Goal: Transaction & Acquisition: Book appointment/travel/reservation

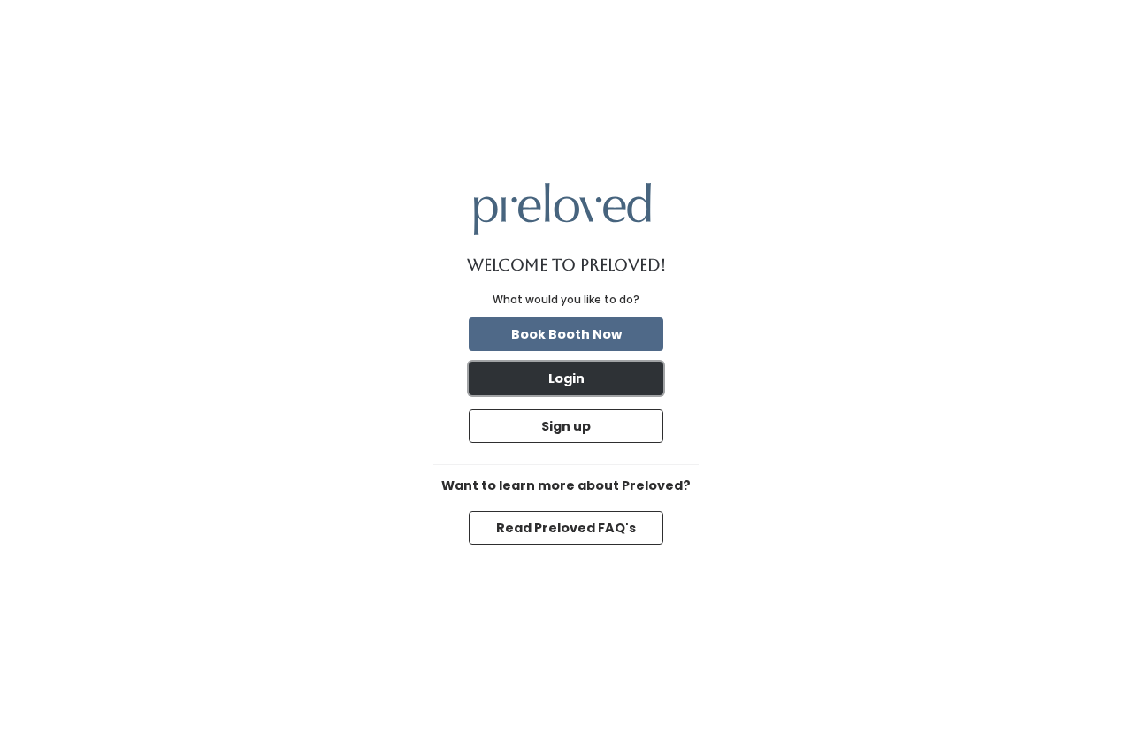
click at [604, 373] on button "Login" at bounding box center [566, 379] width 194 height 34
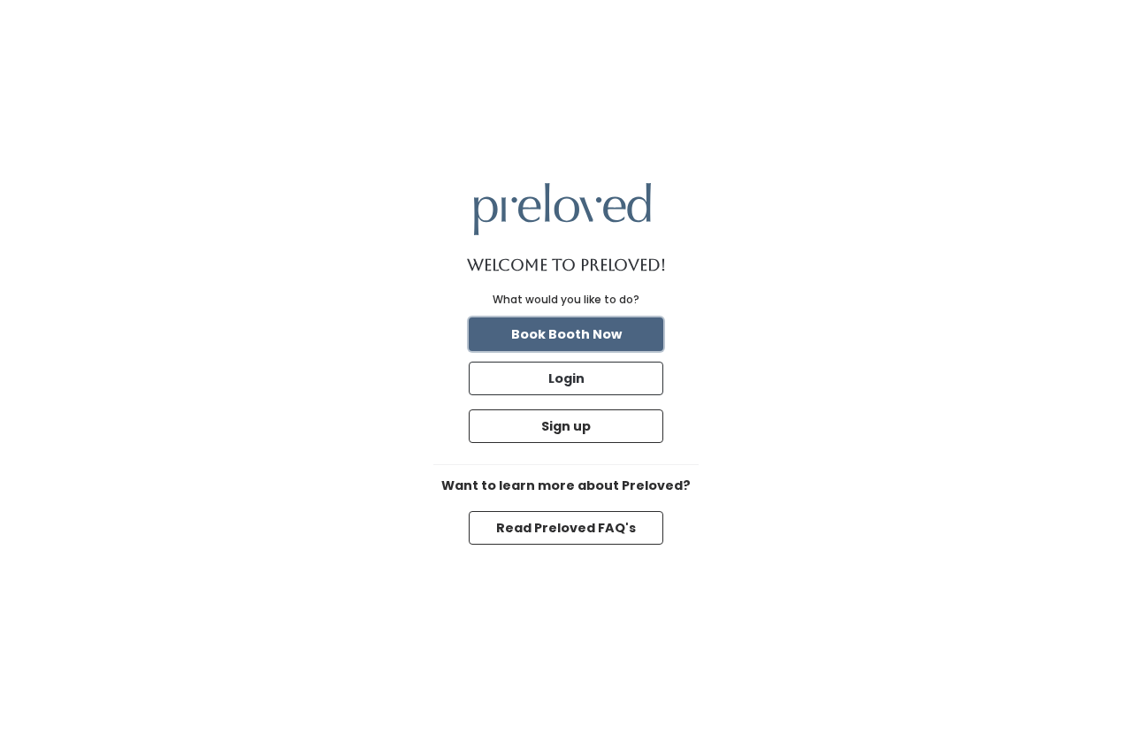
click at [570, 339] on button "Book Booth Now" at bounding box center [566, 334] width 194 height 34
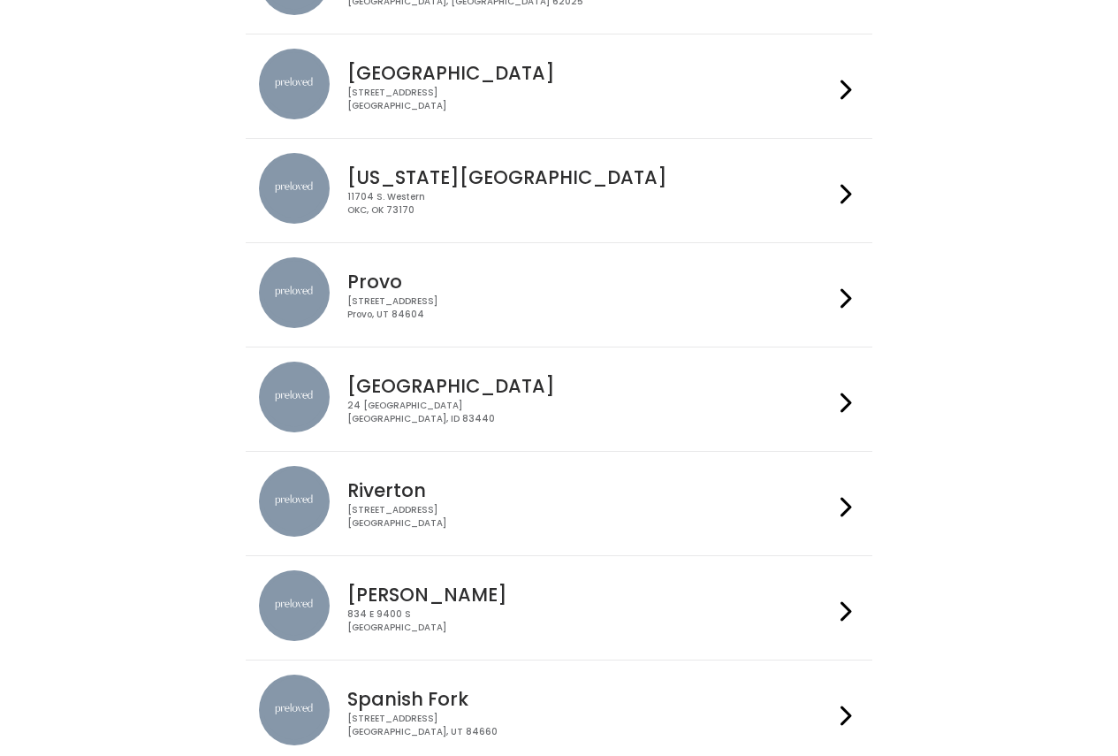
scroll to position [351, 0]
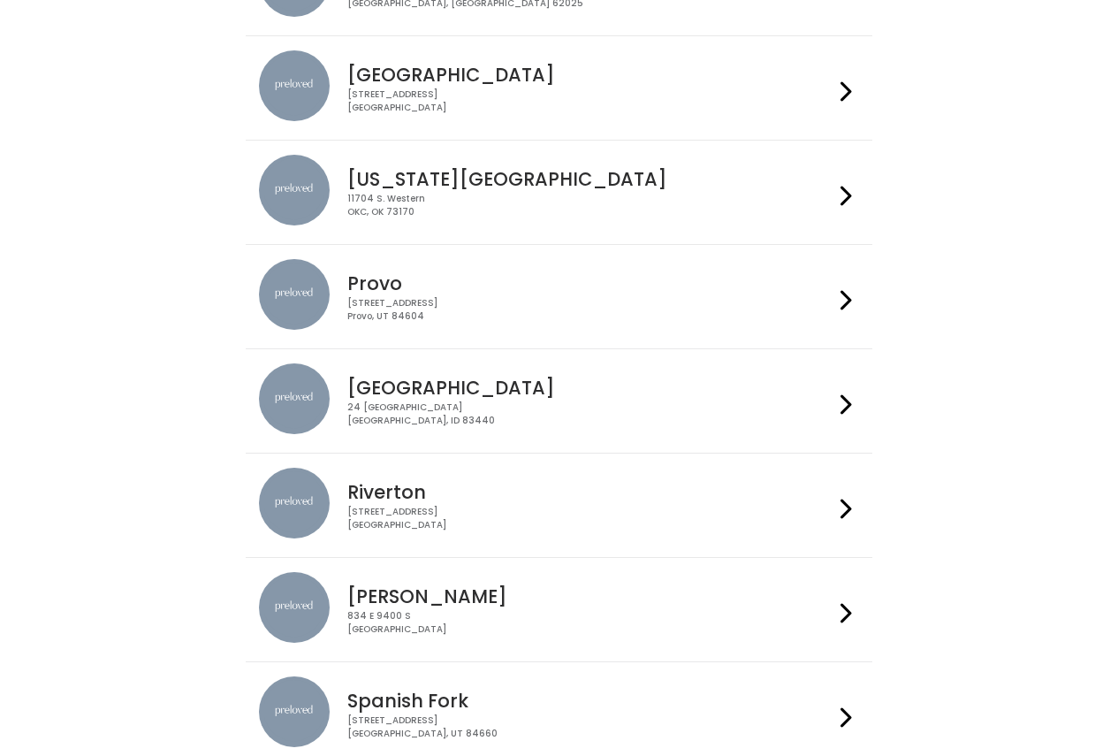
click at [843, 91] on icon at bounding box center [846, 92] width 11 height 26
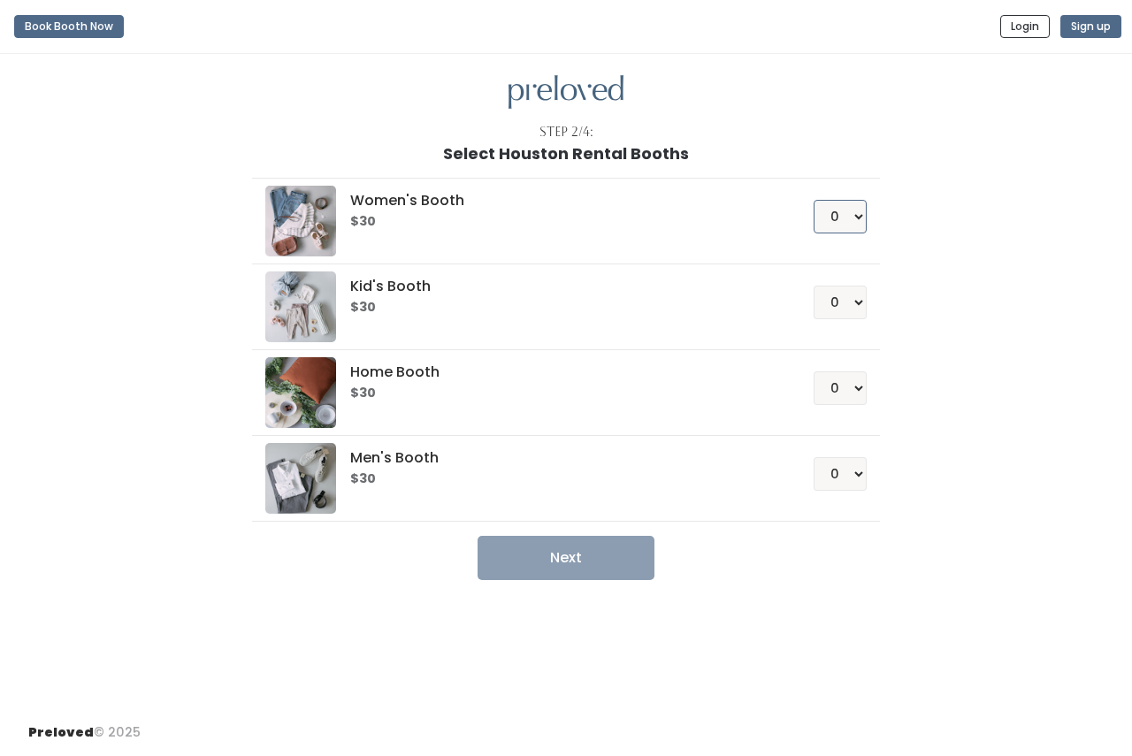
click at [848, 222] on select "0 1 2 3 4" at bounding box center [839, 217] width 53 height 34
select select "1"
click at [813, 200] on select "0 1 2 3 4" at bounding box center [839, 217] width 53 height 34
click at [614, 558] on button "Next" at bounding box center [565, 558] width 177 height 44
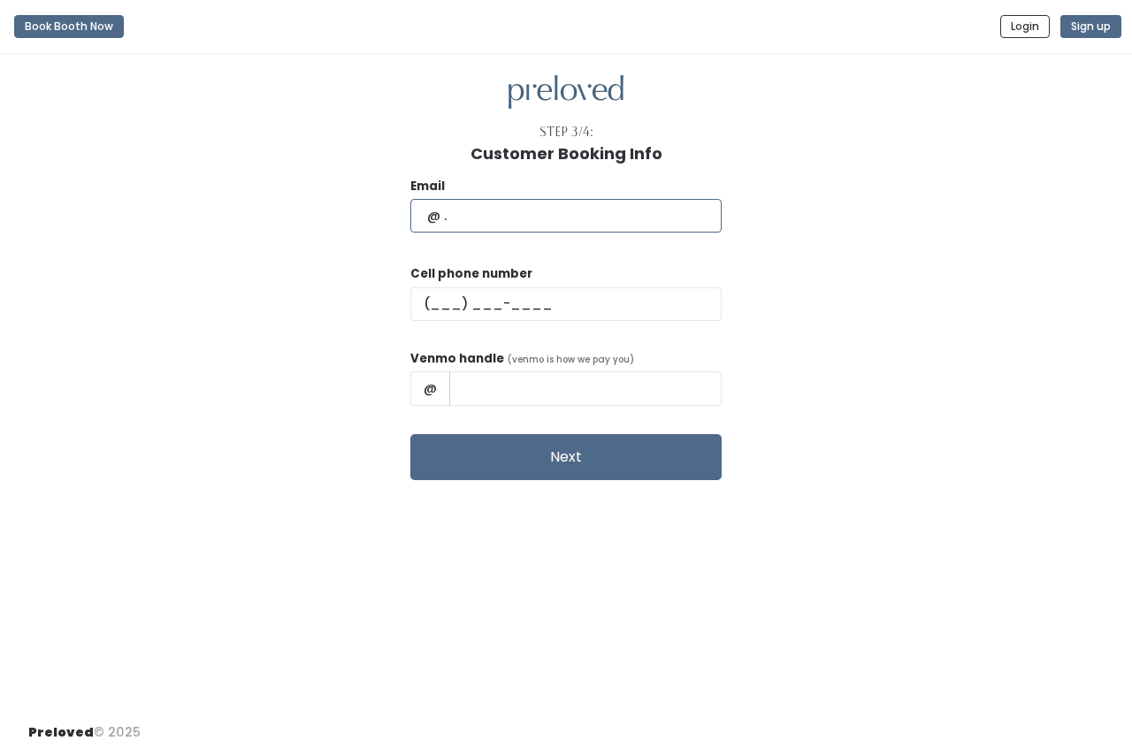
click at [530, 213] on input "text" at bounding box center [565, 216] width 311 height 34
type input "thikimvo17@gmail.com"
click at [484, 297] on input "text" at bounding box center [565, 304] width 311 height 34
type input "(832) 998-0679"
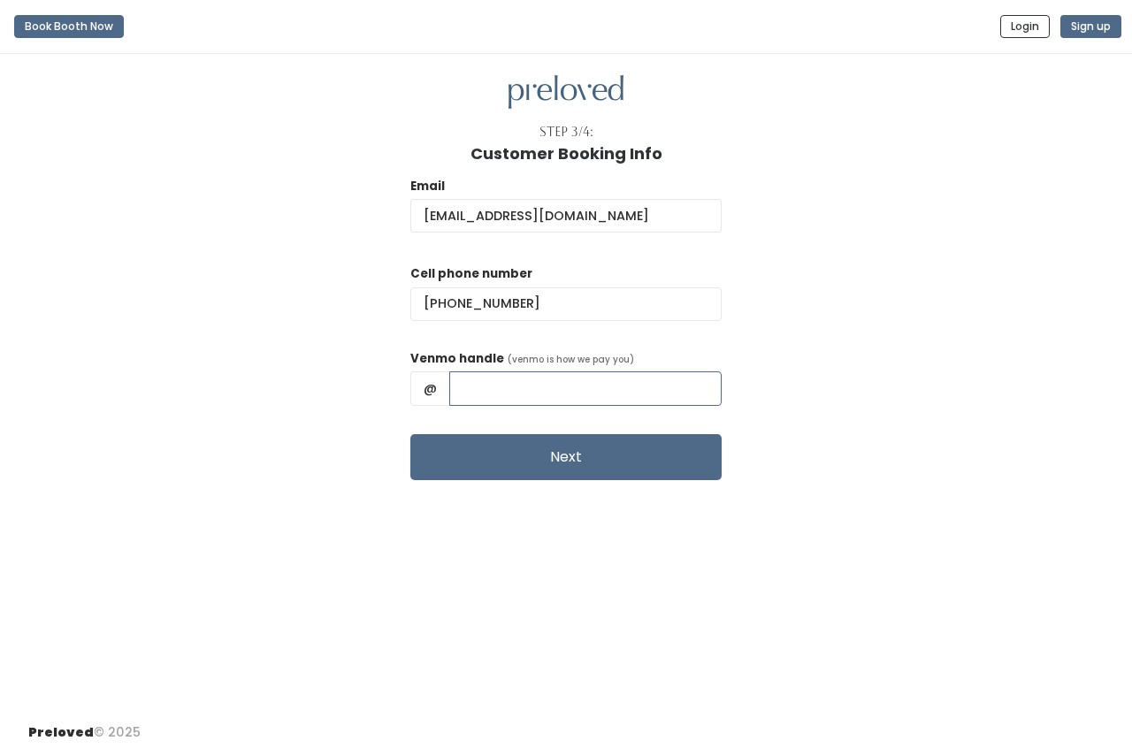
click at [597, 386] on input "text" at bounding box center [585, 388] width 272 height 34
type input "thikimvo17"
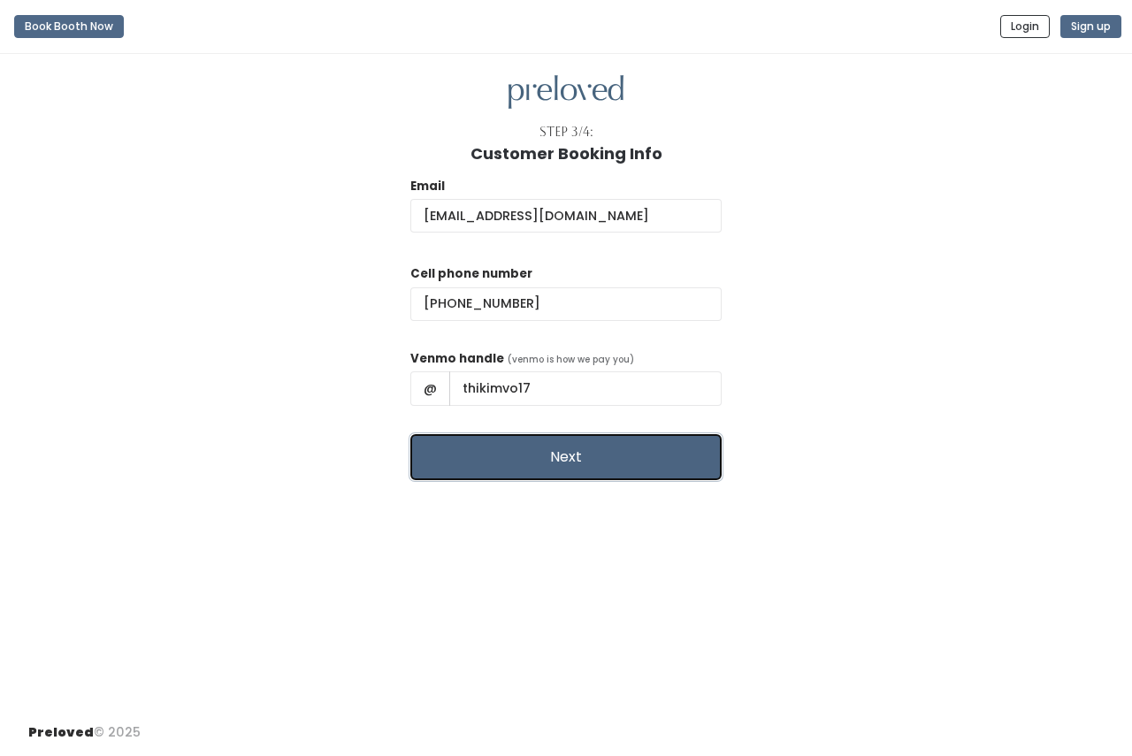
click at [568, 461] on button "Next" at bounding box center [565, 457] width 311 height 46
click at [551, 465] on button "Next" at bounding box center [565, 457] width 311 height 46
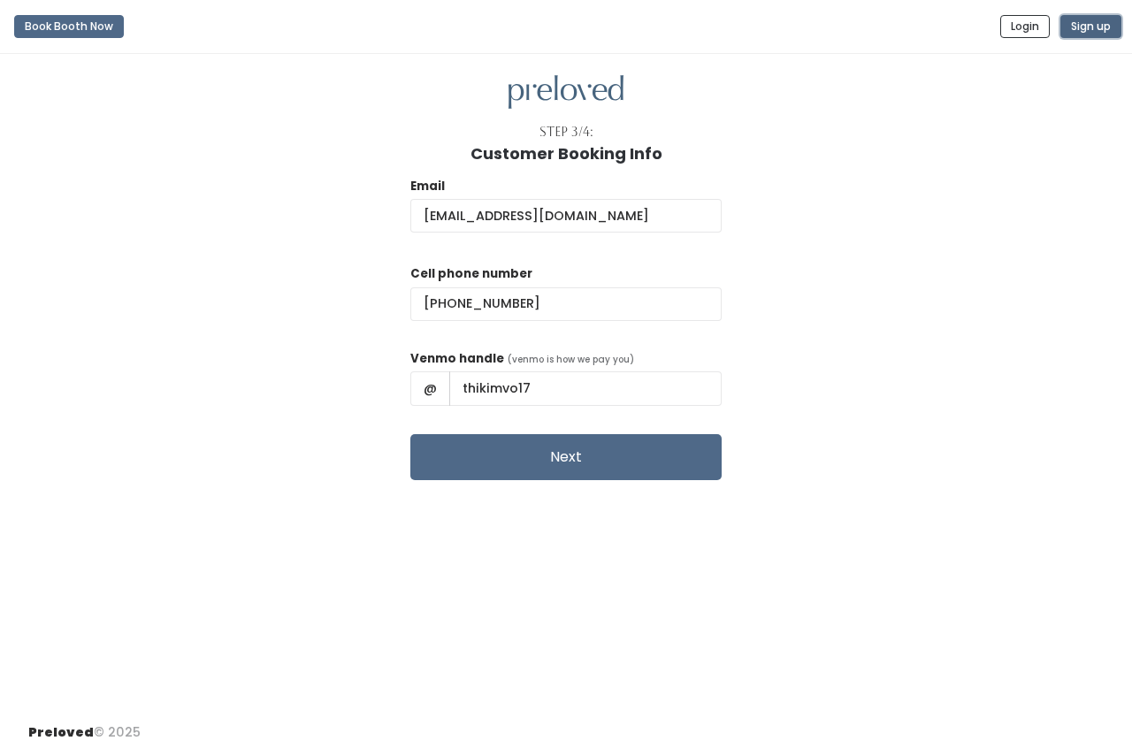
click at [1091, 23] on button "Sign up" at bounding box center [1090, 26] width 61 height 23
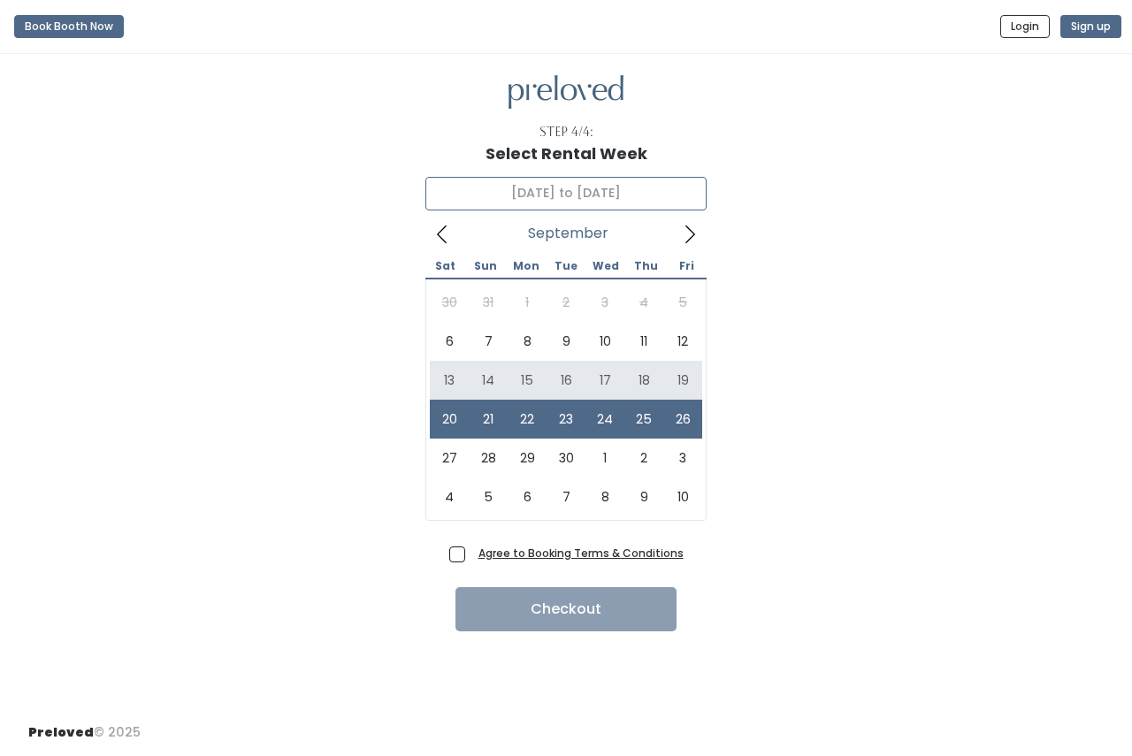
click at [674, 194] on input "September 20 to September 26" at bounding box center [565, 194] width 281 height 34
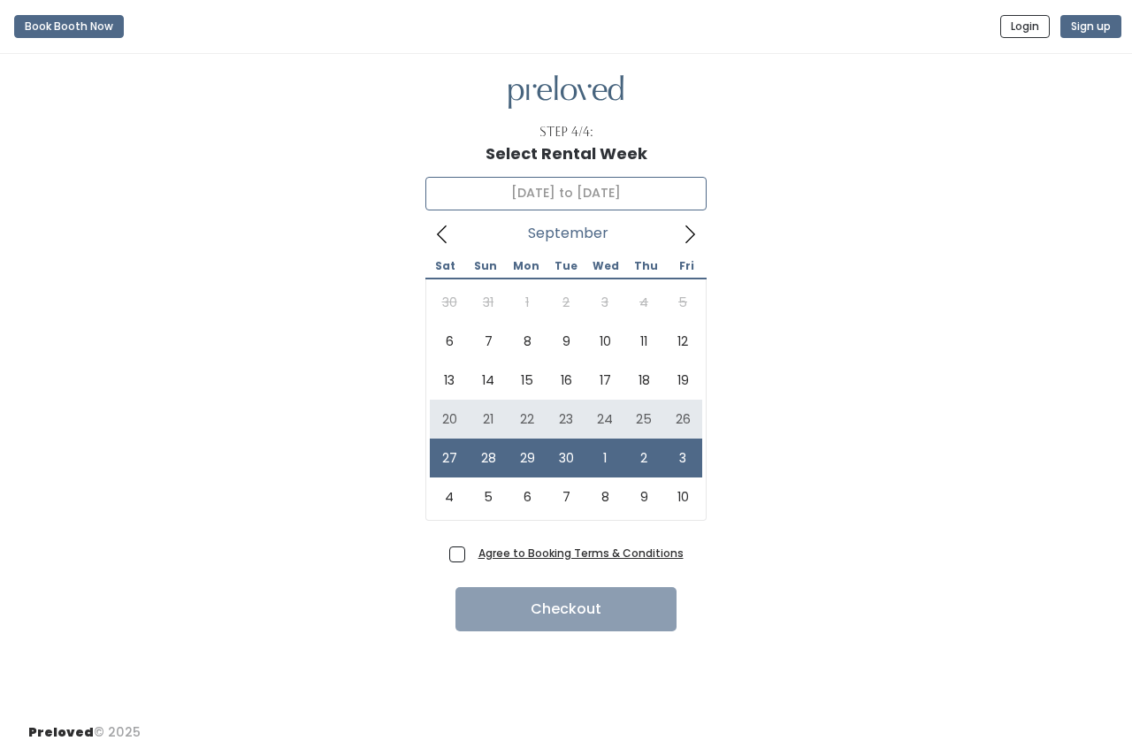
type input "September 20 to September 26"
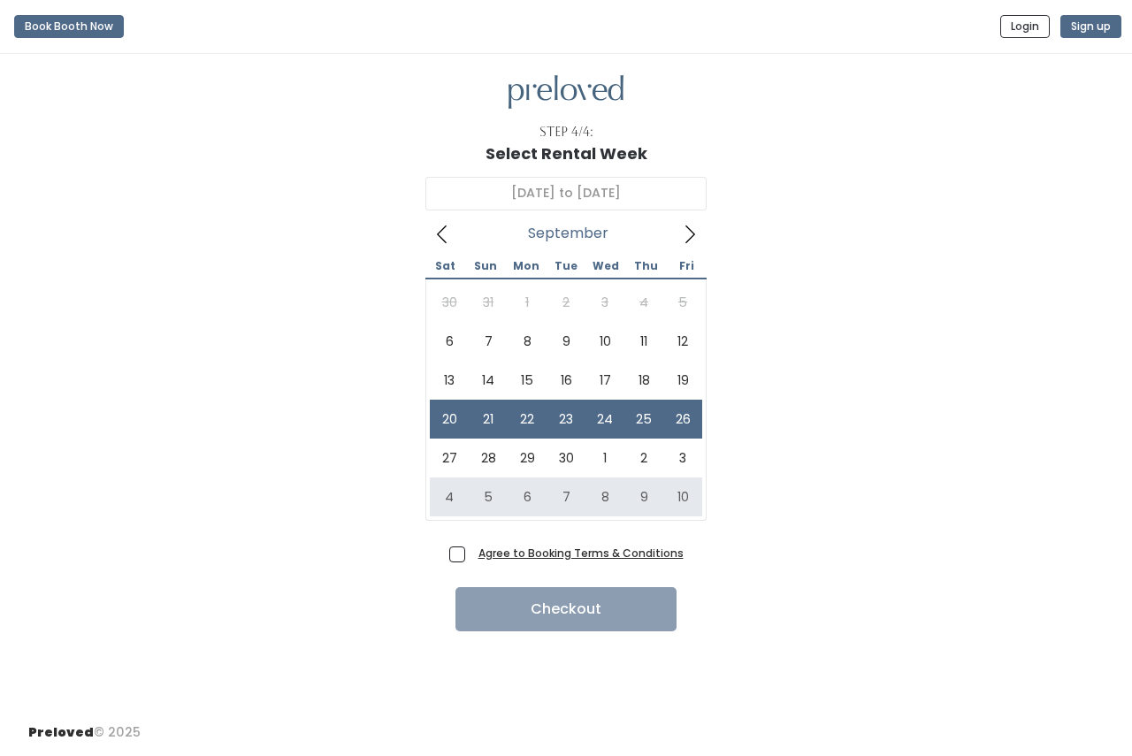
click at [471, 558] on span "Agree to Booking Terms & Conditions" at bounding box center [577, 553] width 212 height 18
click at [471, 555] on input "Agree to Booking Terms & Conditions" at bounding box center [476, 549] width 11 height 11
checkbox input "true"
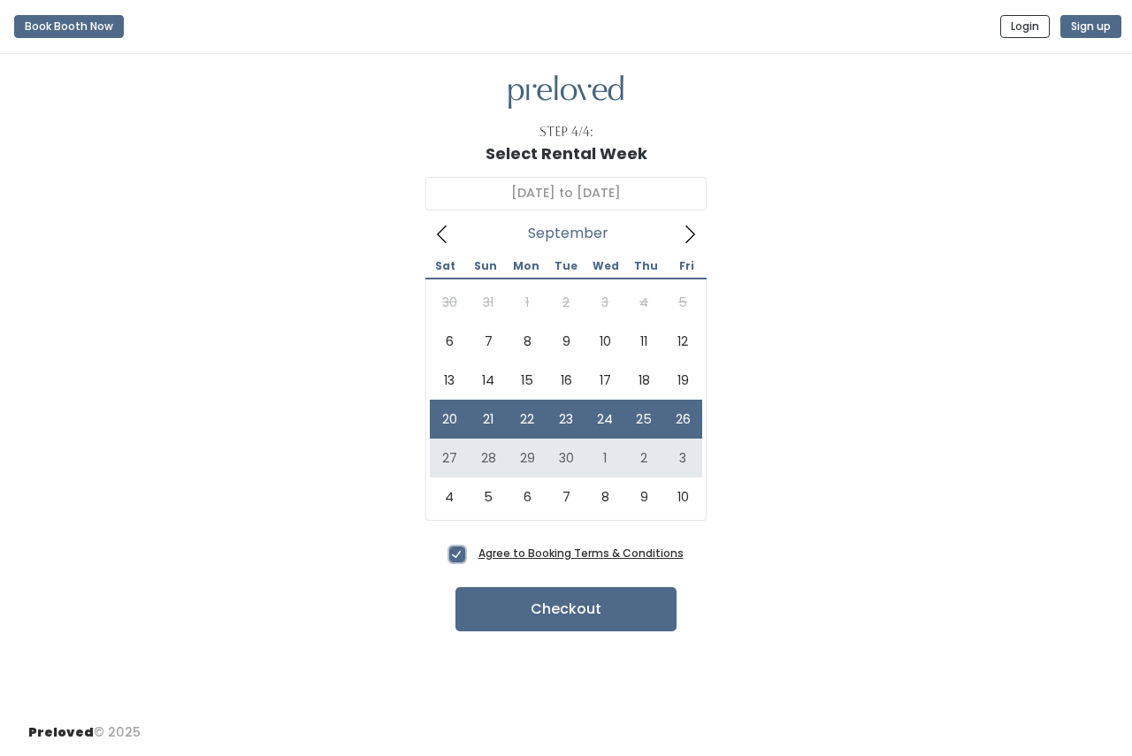
click at [688, 230] on icon at bounding box center [689, 234] width 19 height 19
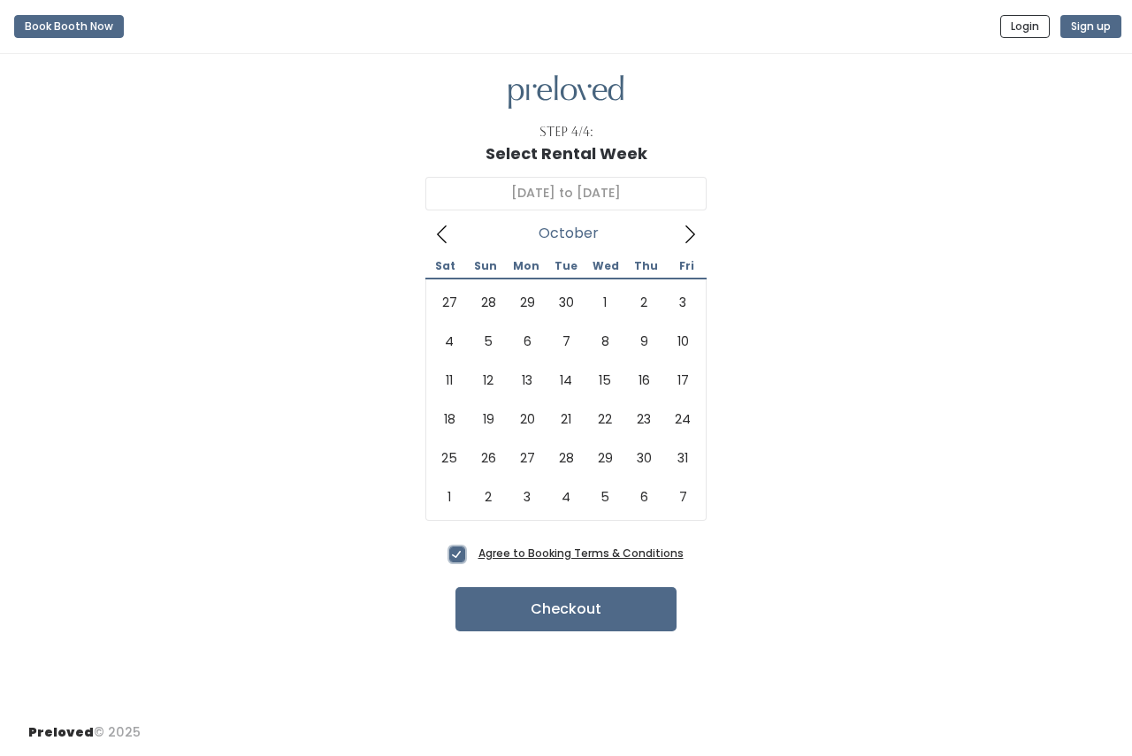
click at [437, 233] on icon at bounding box center [441, 234] width 19 height 19
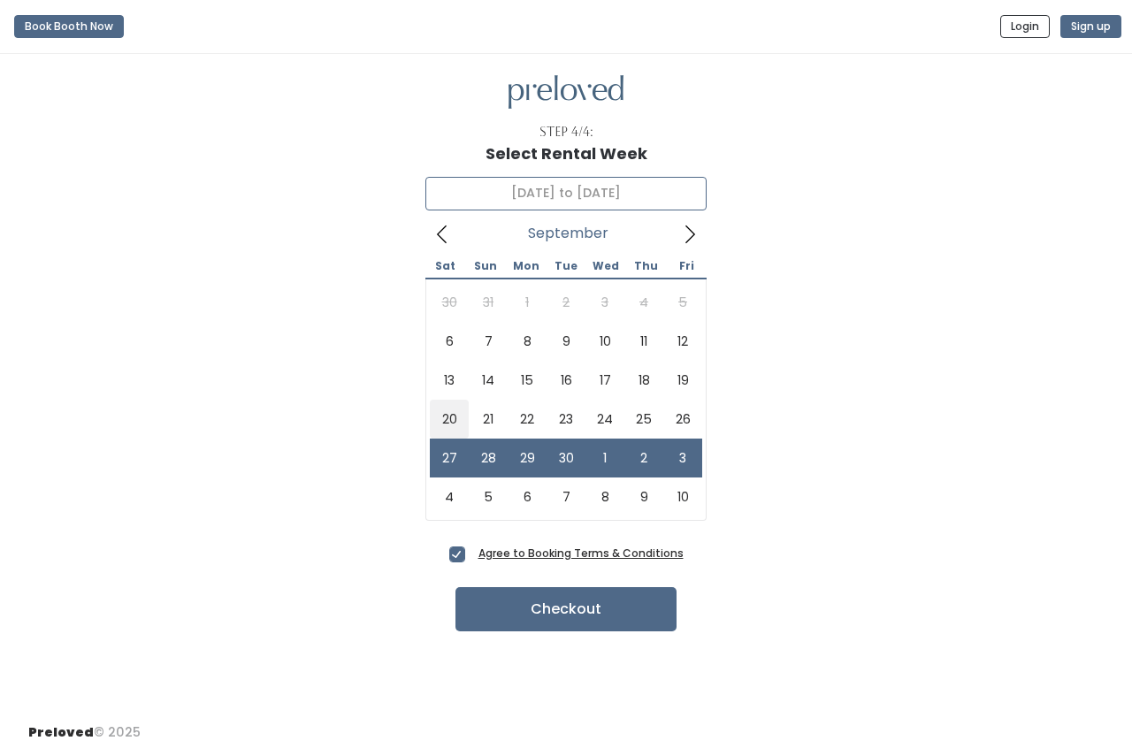
type input "September 20 to September 26"
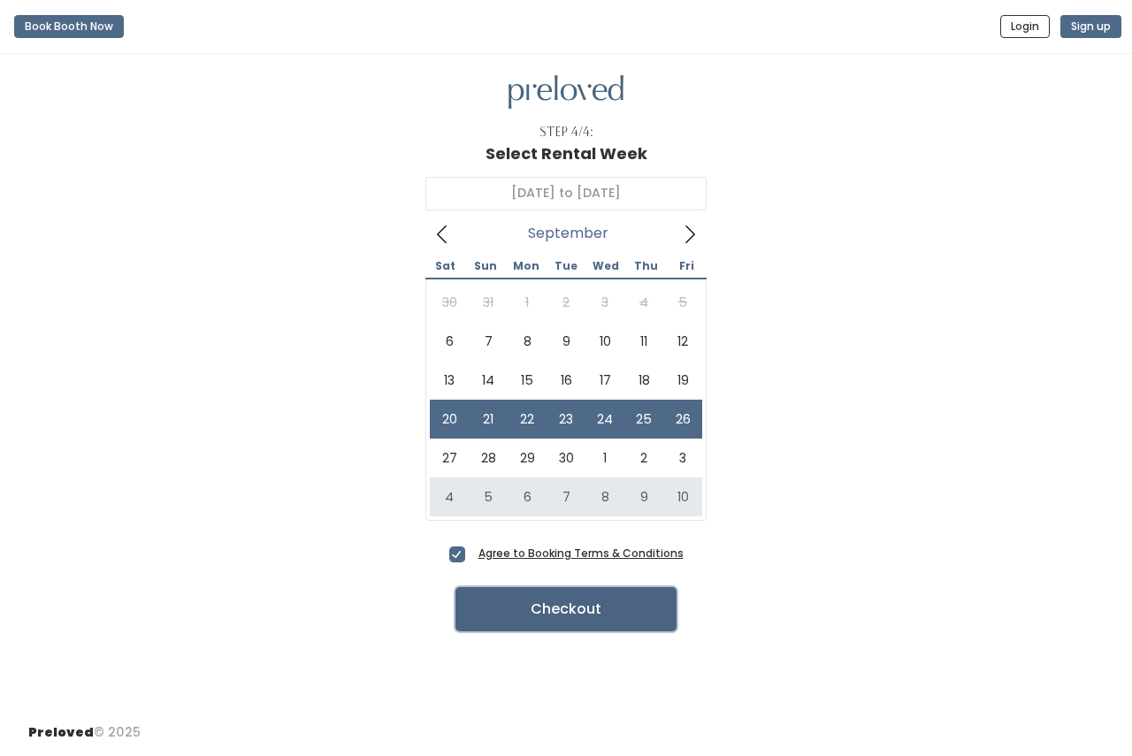
click at [534, 610] on button "Checkout" at bounding box center [565, 609] width 221 height 44
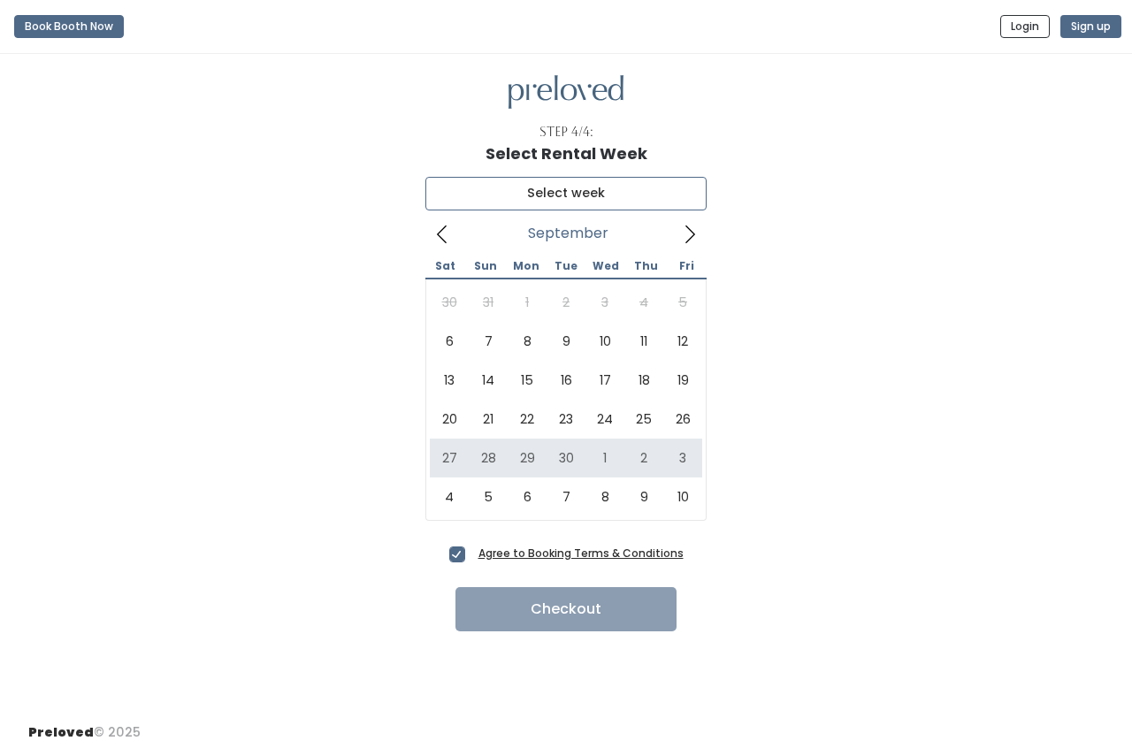
type input "[DATE] to [DATE]"
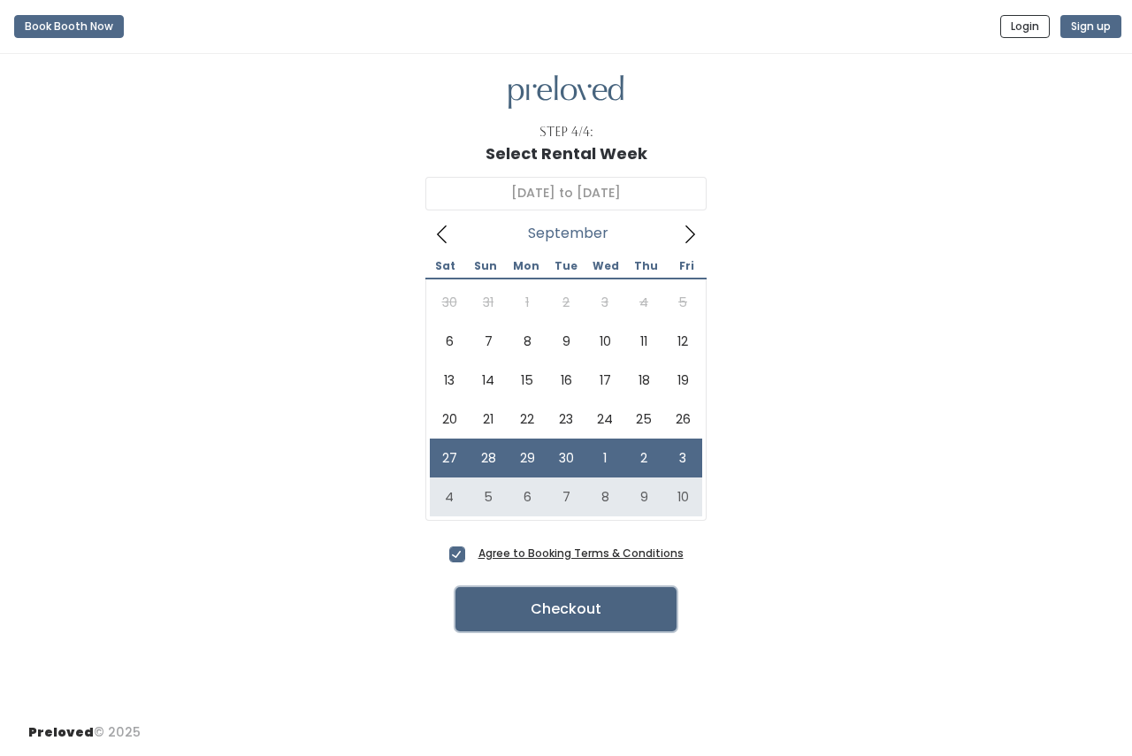
click at [556, 610] on button "Checkout" at bounding box center [565, 609] width 221 height 44
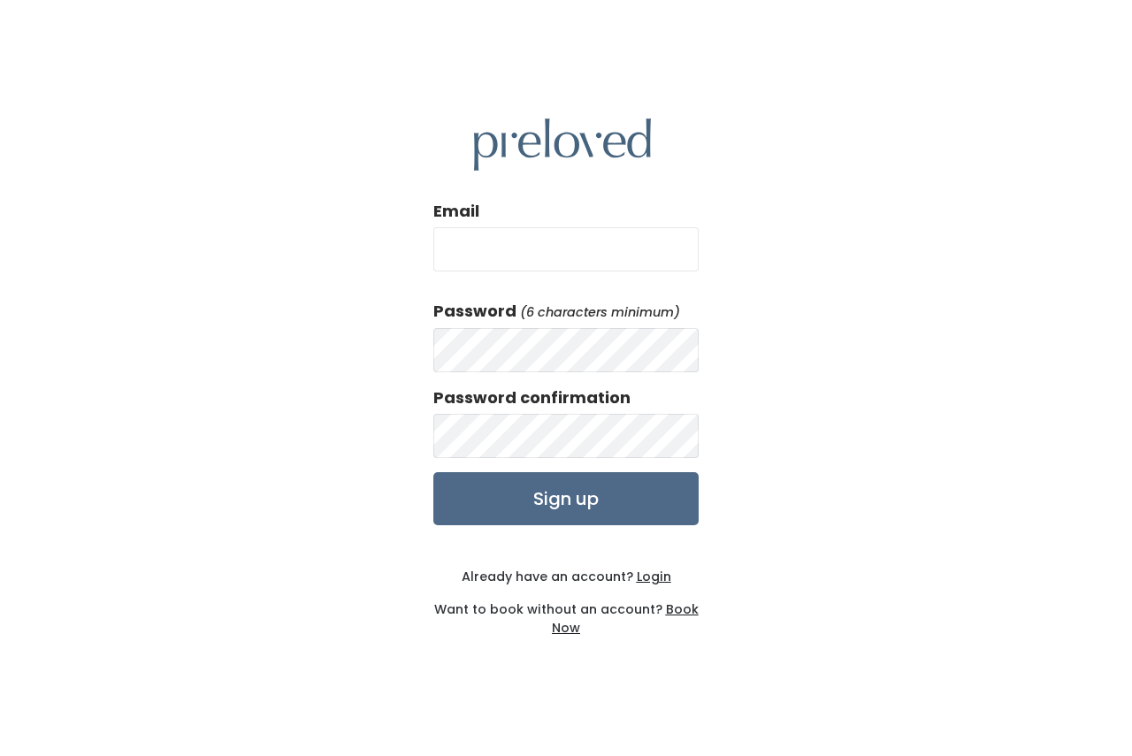
click at [529, 240] on input "Email" at bounding box center [565, 249] width 265 height 44
type input "[EMAIL_ADDRESS][DOMAIN_NAME]"
click at [610, 495] on input "Sign up" at bounding box center [565, 498] width 265 height 53
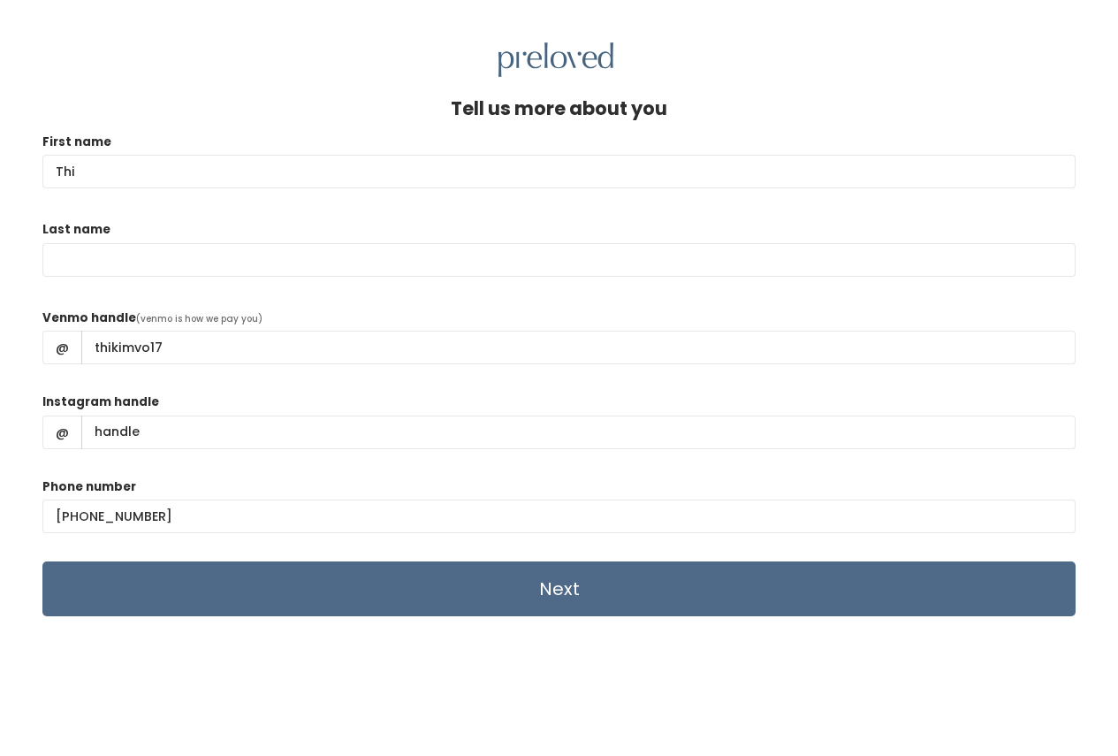
type input "Thi"
type input "Vo"
click at [402, 442] on input "Instagram handle" at bounding box center [578, 433] width 995 height 34
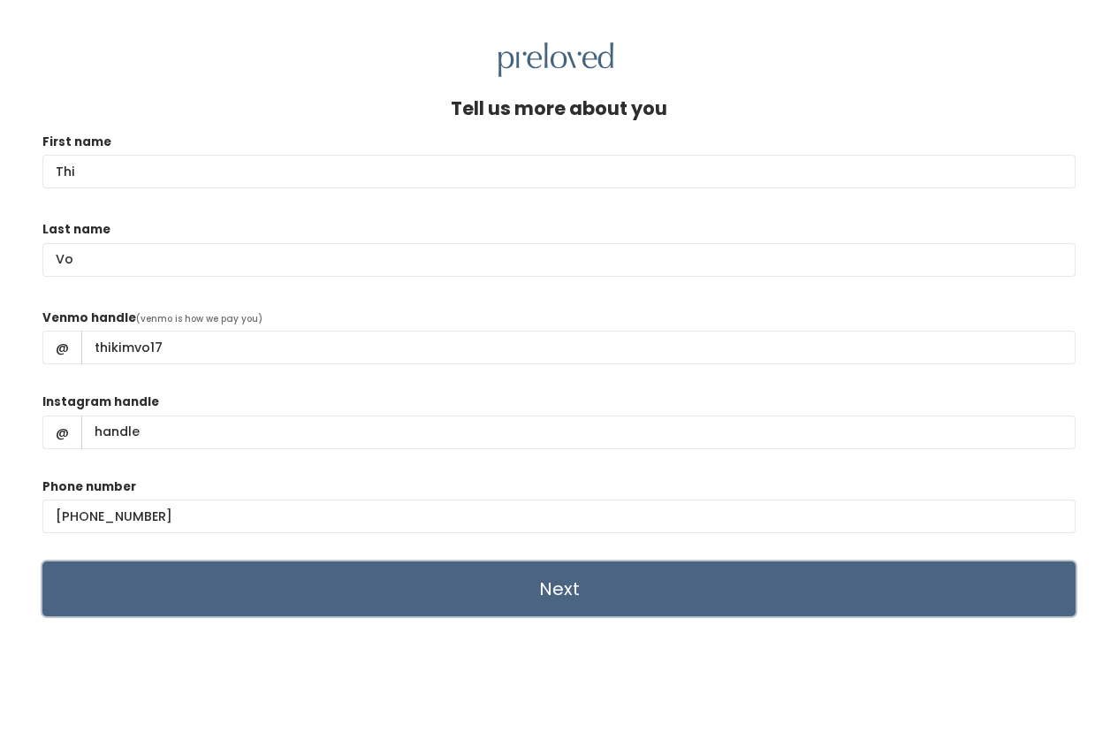
click at [555, 598] on input "Next" at bounding box center [558, 588] width 1033 height 55
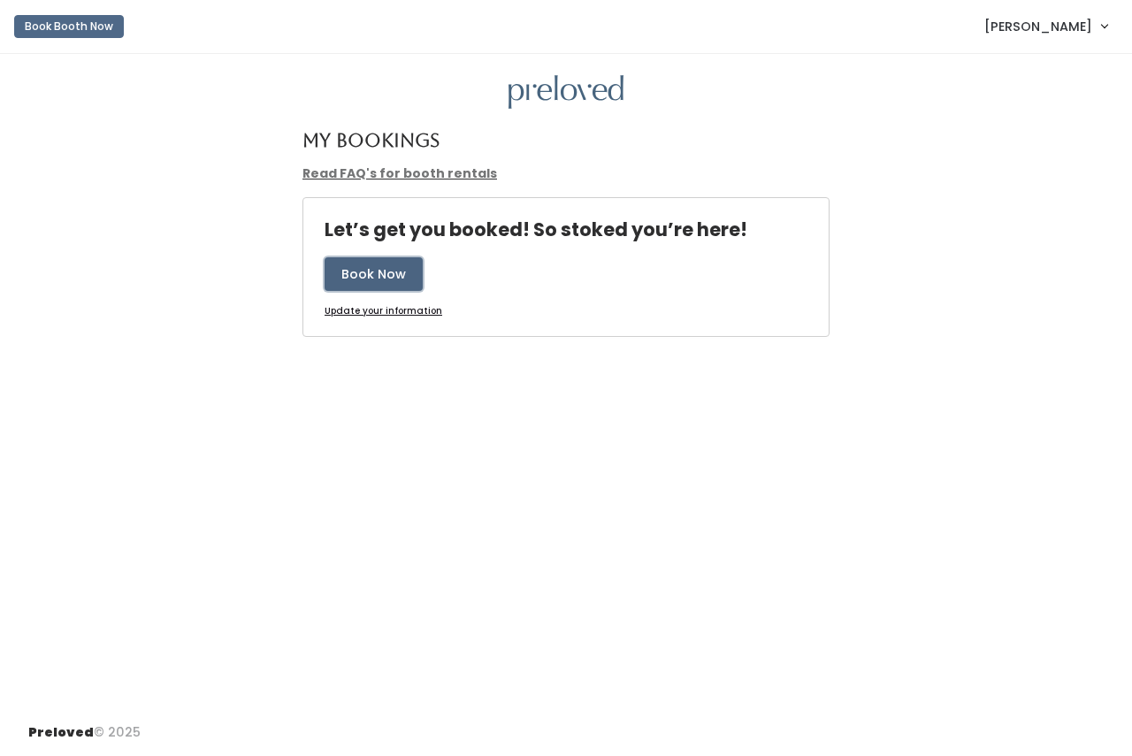
click at [382, 268] on button "Book Now" at bounding box center [373, 274] width 98 height 34
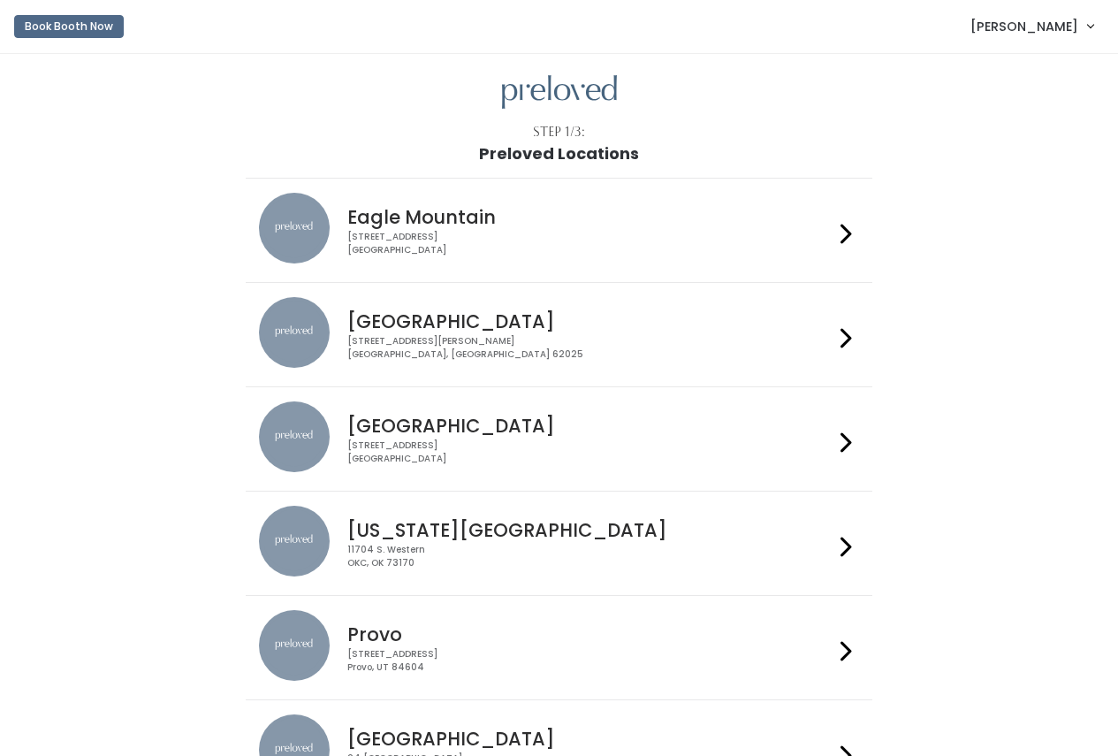
click at [420, 416] on h4 "Houston" at bounding box center [590, 426] width 486 height 20
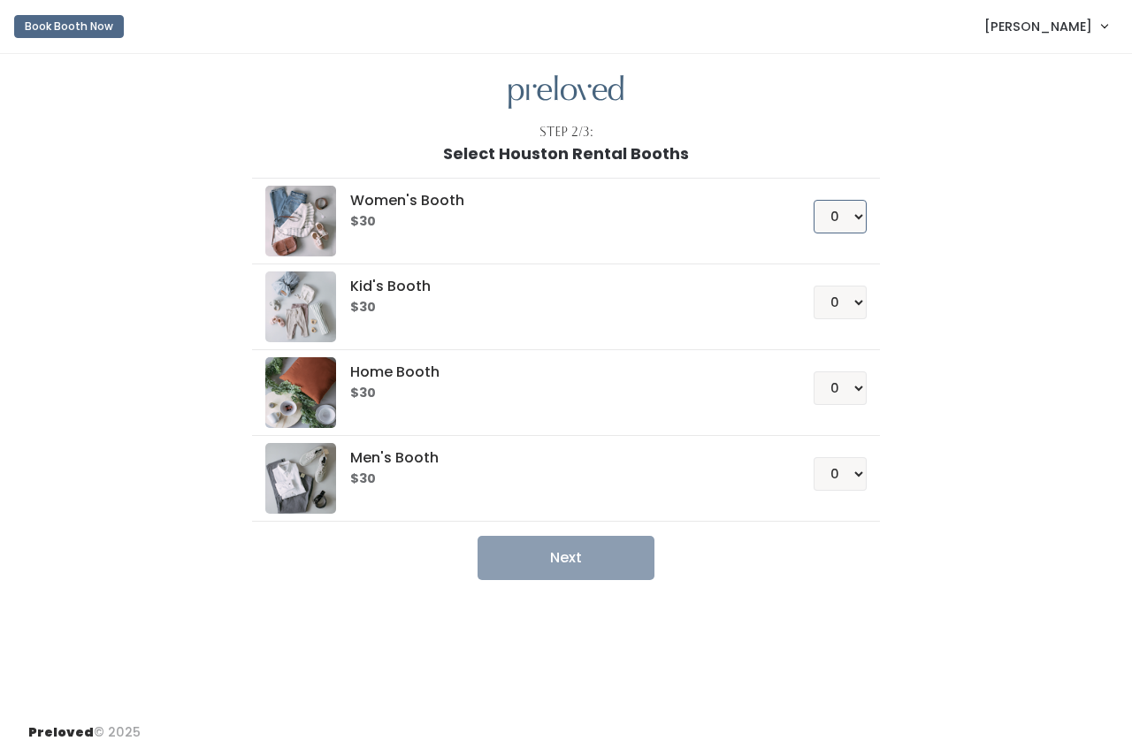
click at [858, 212] on select "0 1 2 3 4" at bounding box center [839, 217] width 53 height 34
click at [813, 200] on select "0 1 2 3 4" at bounding box center [839, 217] width 53 height 34
click at [606, 563] on button "Next" at bounding box center [565, 558] width 177 height 44
click at [836, 219] on select "0 1 2 3 4" at bounding box center [839, 217] width 53 height 34
select select "1"
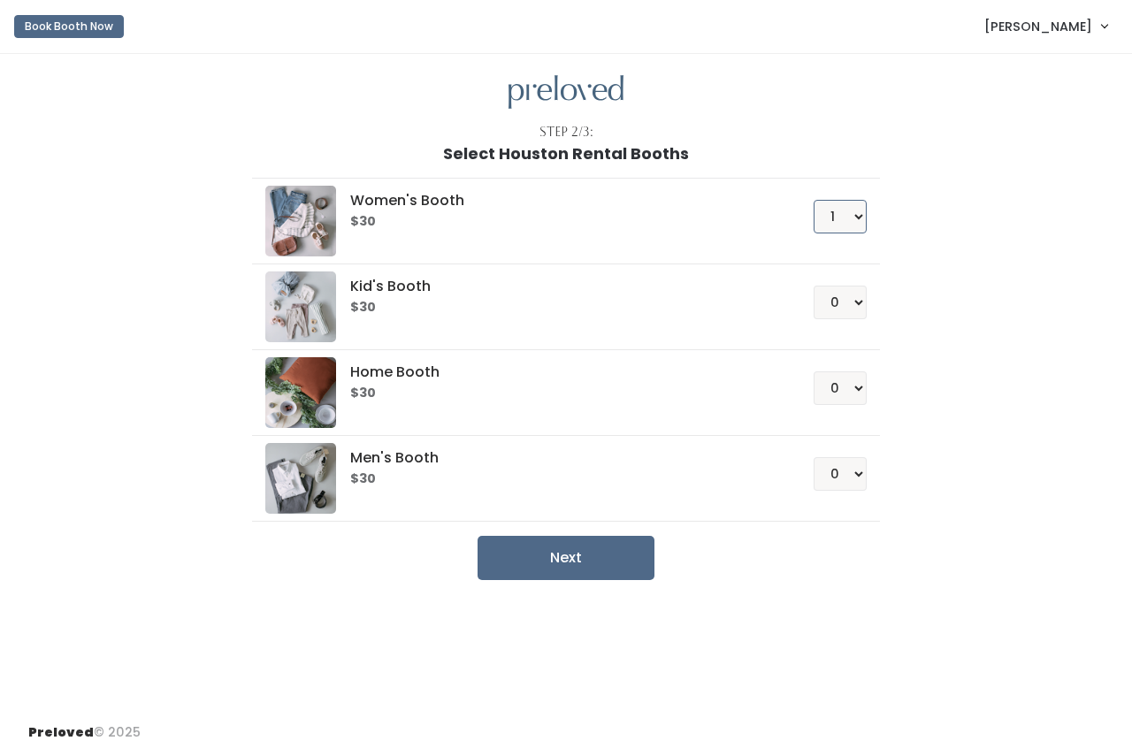
click at [813, 200] on select "0 1 2 3 4" at bounding box center [839, 217] width 53 height 34
click at [594, 565] on button "Next" at bounding box center [565, 558] width 177 height 44
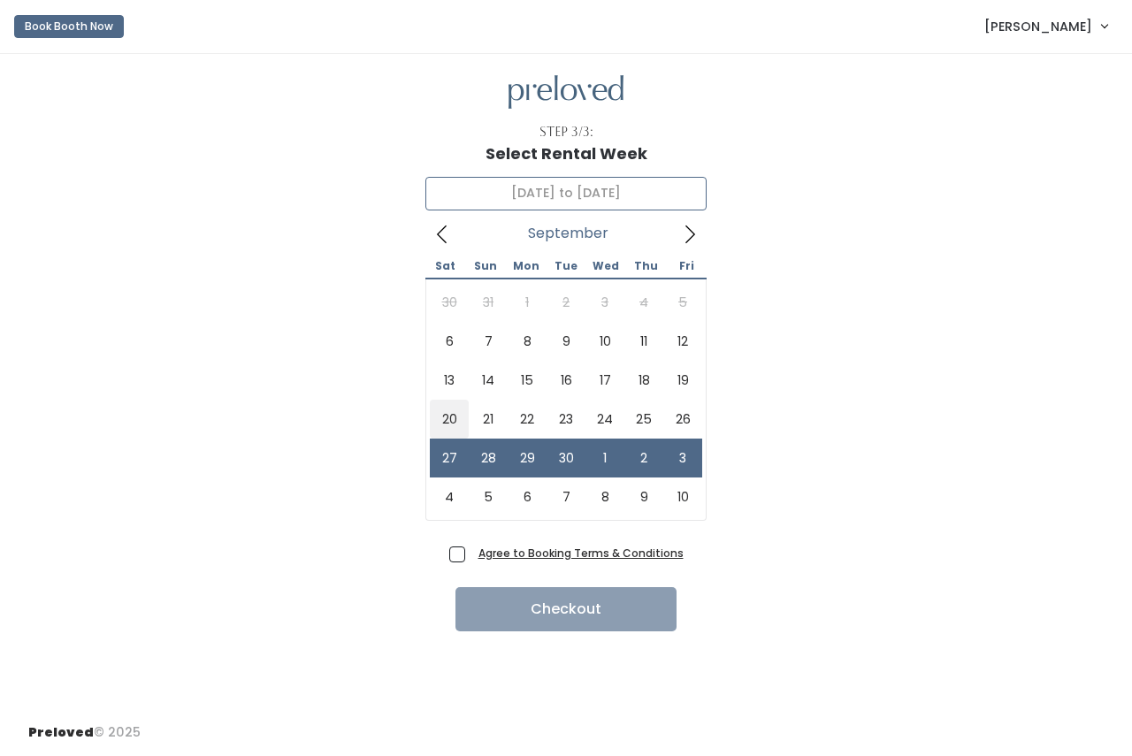
type input "[DATE] to [DATE]"
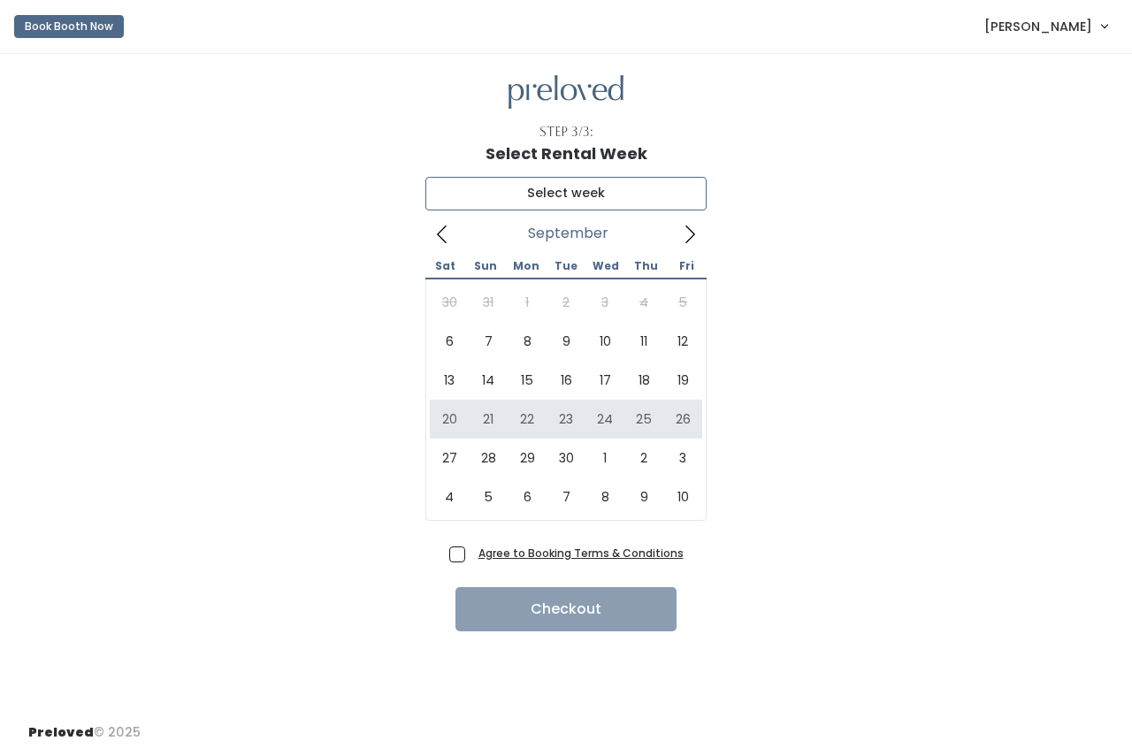
type input "[DATE] to [DATE]"
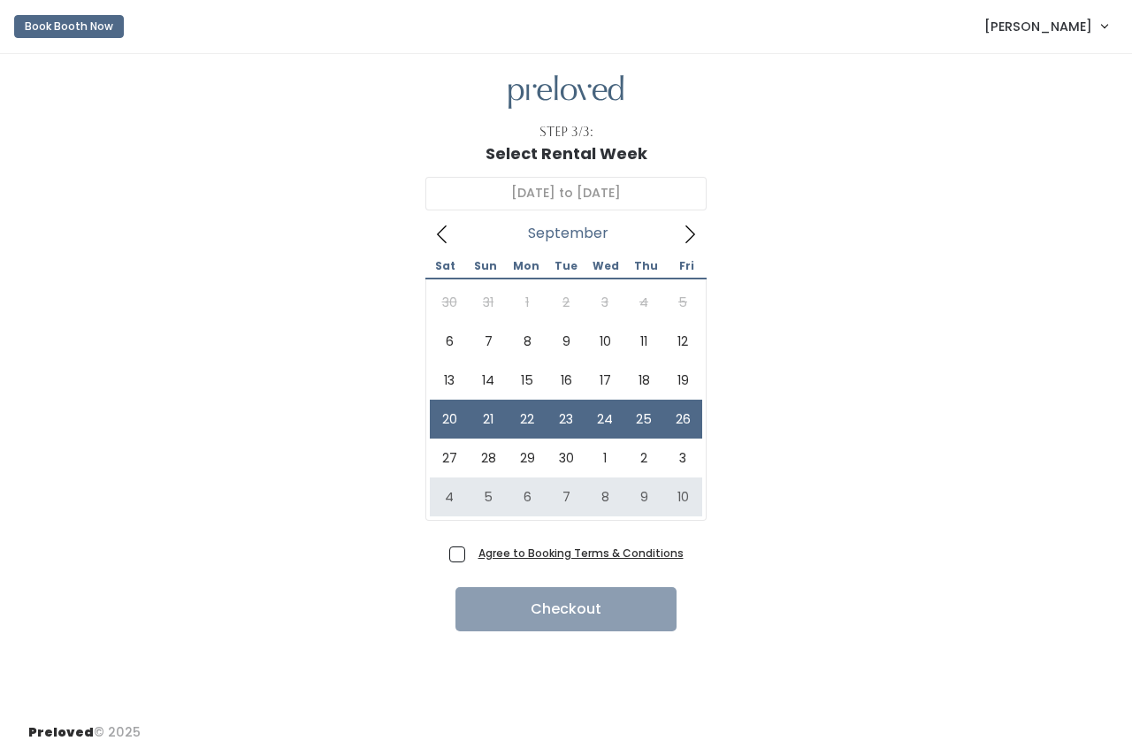
click at [471, 557] on span "Agree to Booking Terms & Conditions" at bounding box center [577, 553] width 212 height 18
click at [471, 555] on input "Agree to Booking Terms & Conditions" at bounding box center [476, 549] width 11 height 11
checkbox input "true"
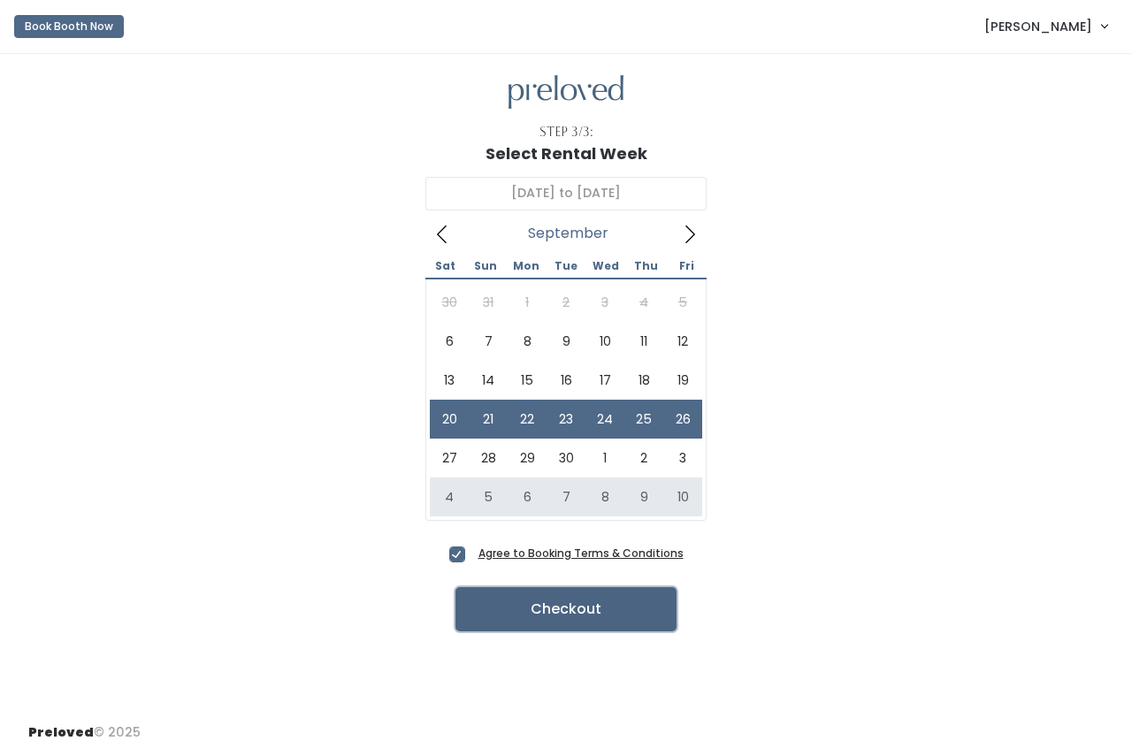
click at [525, 611] on button "Checkout" at bounding box center [565, 609] width 221 height 44
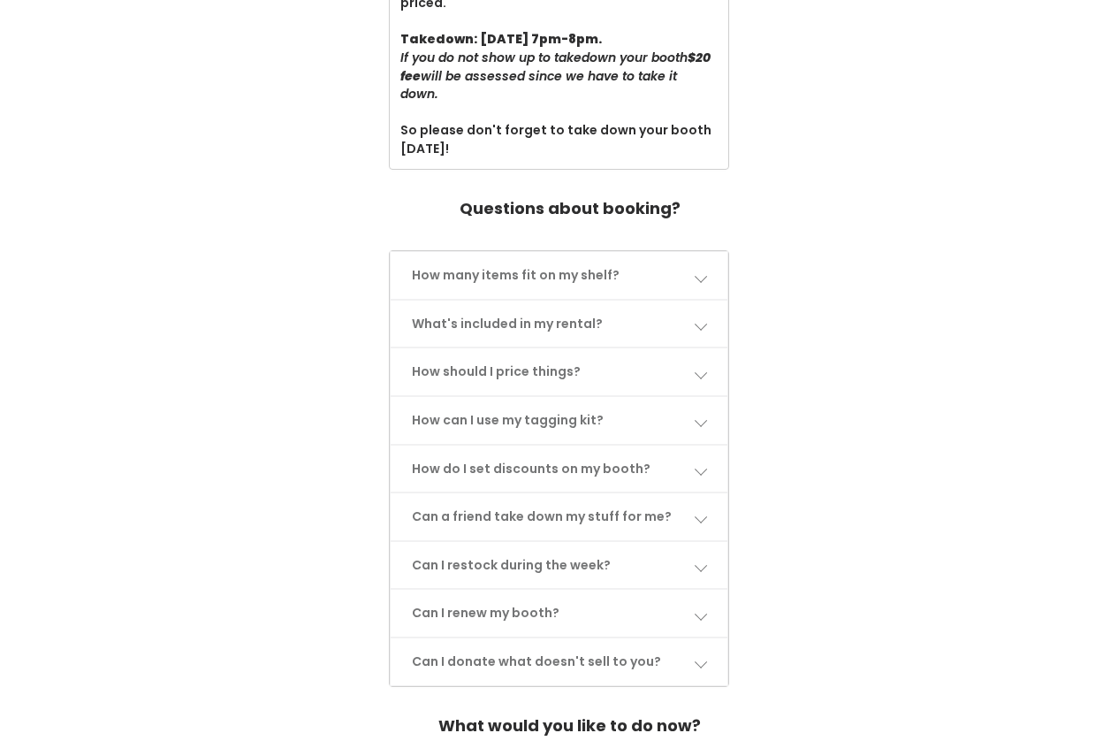
scroll to position [707, 0]
click at [684, 269] on link "How many items fit on my shelf?" at bounding box center [559, 274] width 336 height 47
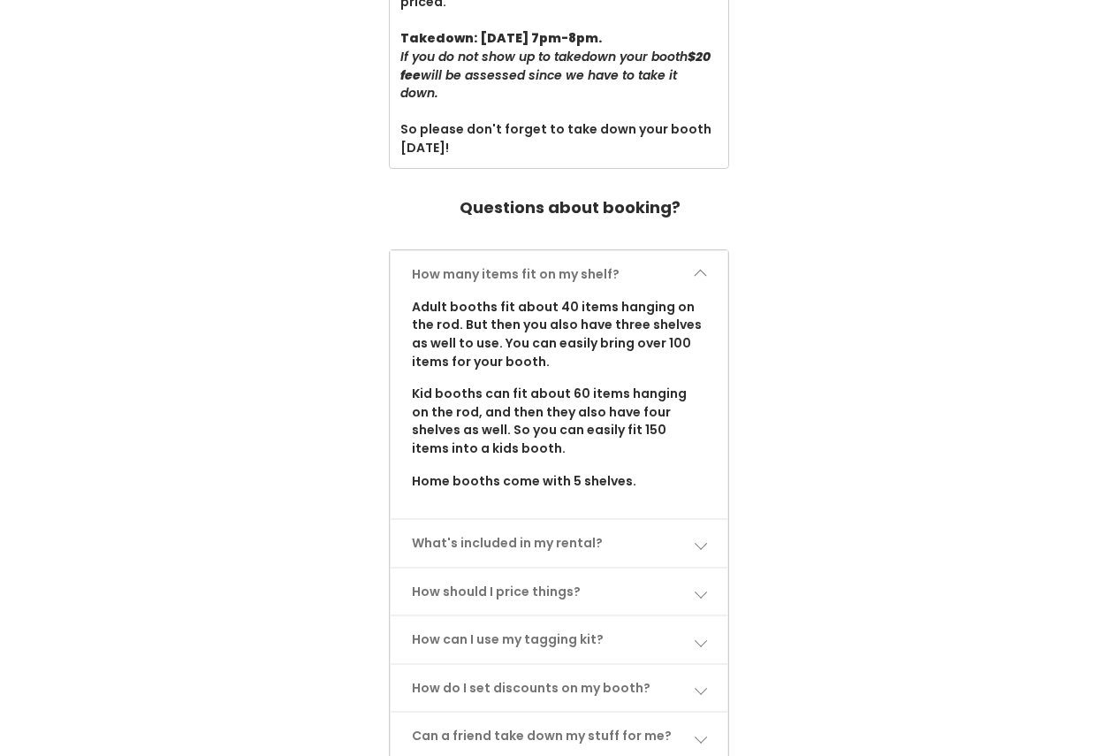
click at [676, 597] on link "How should I price things?" at bounding box center [559, 591] width 336 height 47
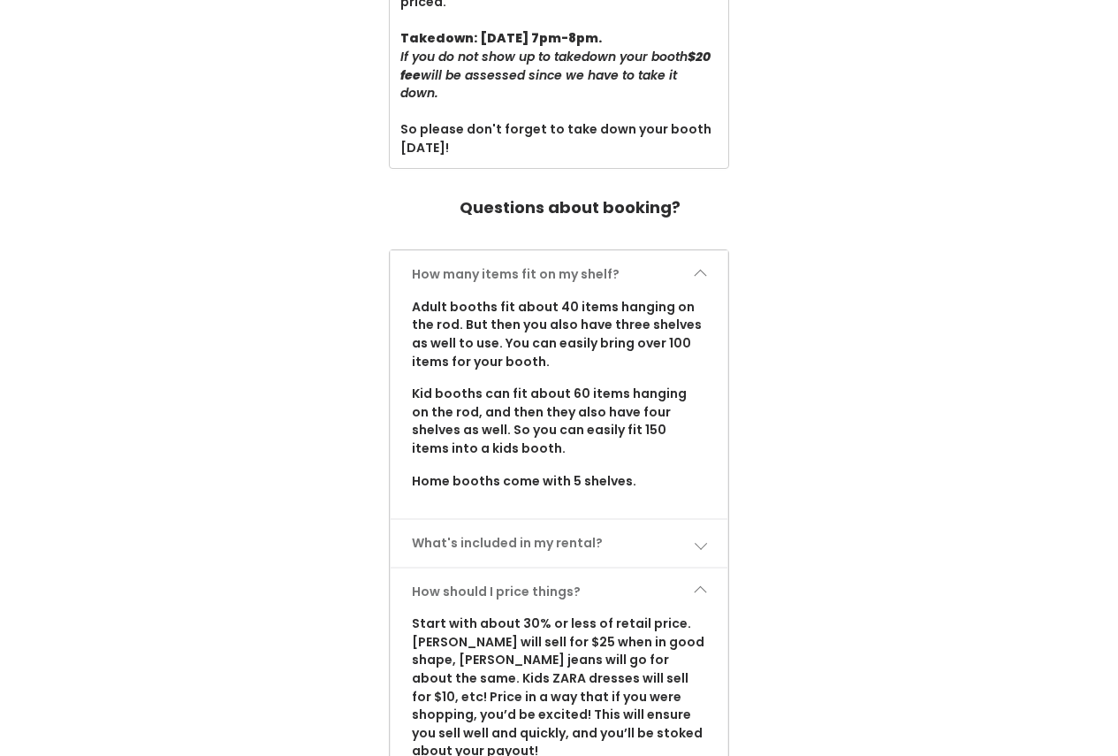
click at [672, 589] on link "How should I price things?" at bounding box center [559, 591] width 336 height 47
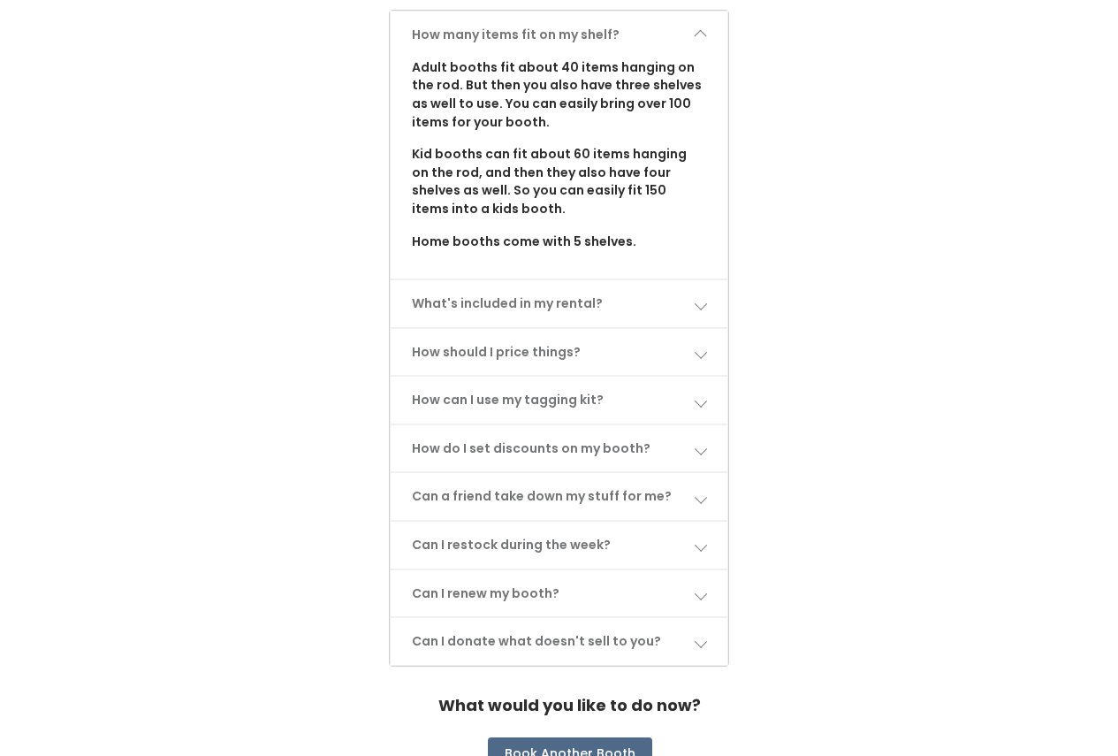
scroll to position [972, 0]
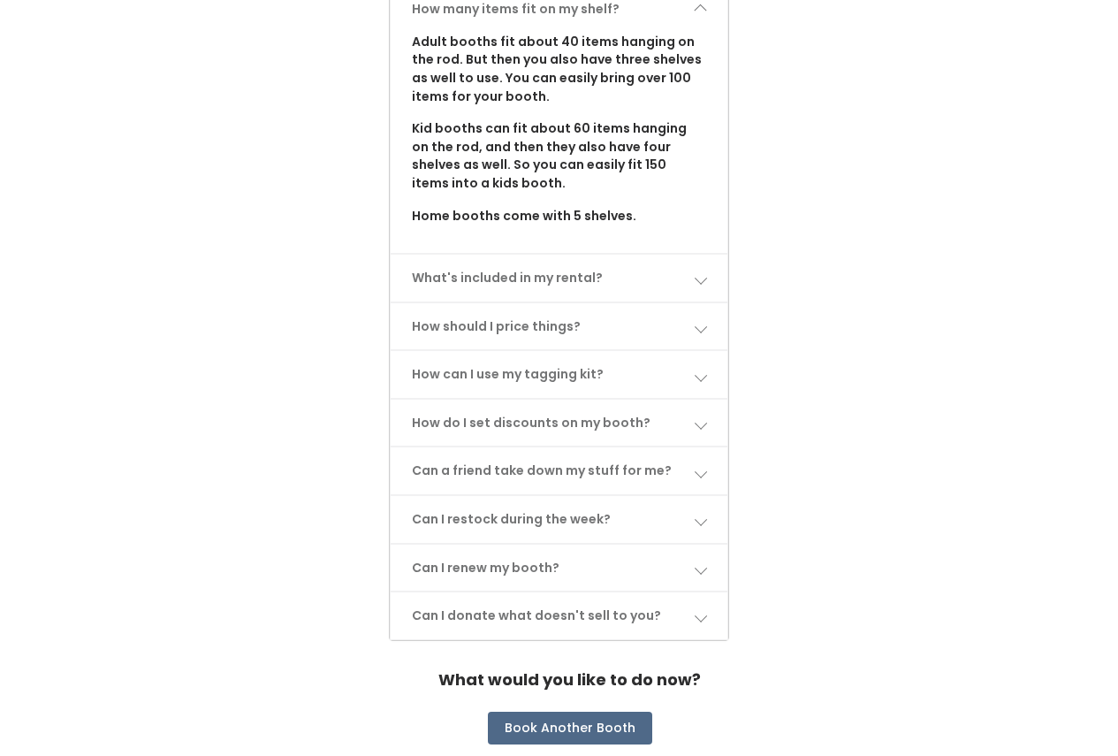
click at [659, 518] on link "Can I restock during the week?" at bounding box center [559, 519] width 336 height 47
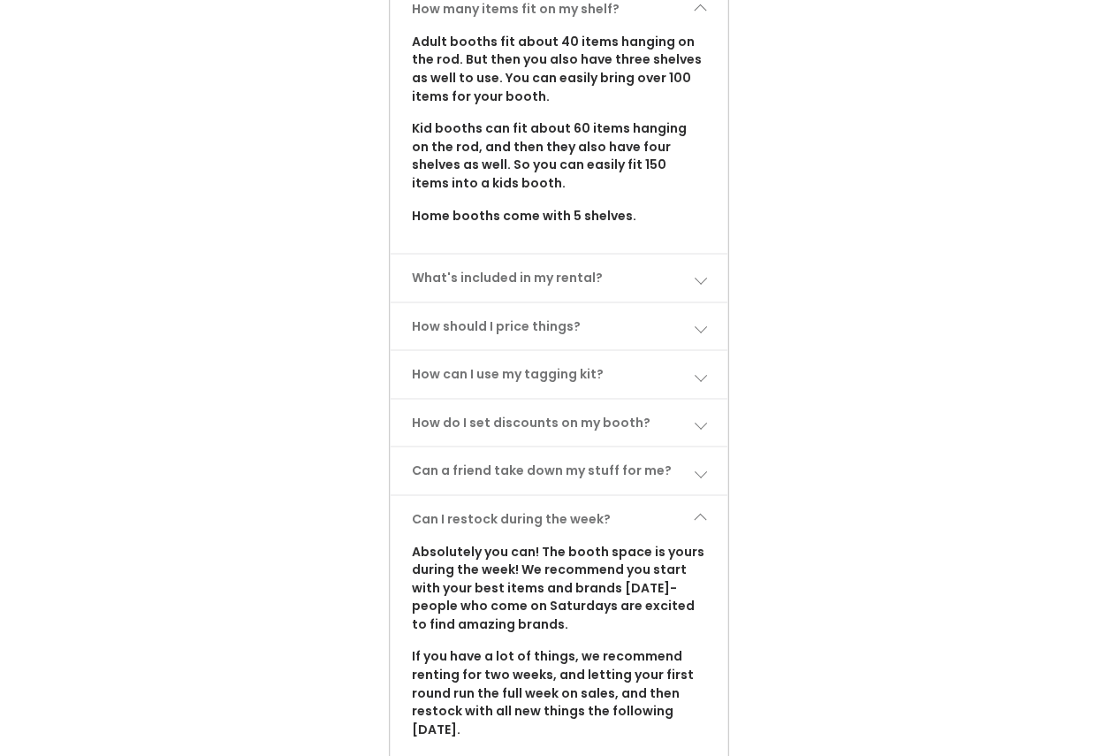
click at [659, 518] on link "Can I restock during the week?" at bounding box center [559, 519] width 336 height 47
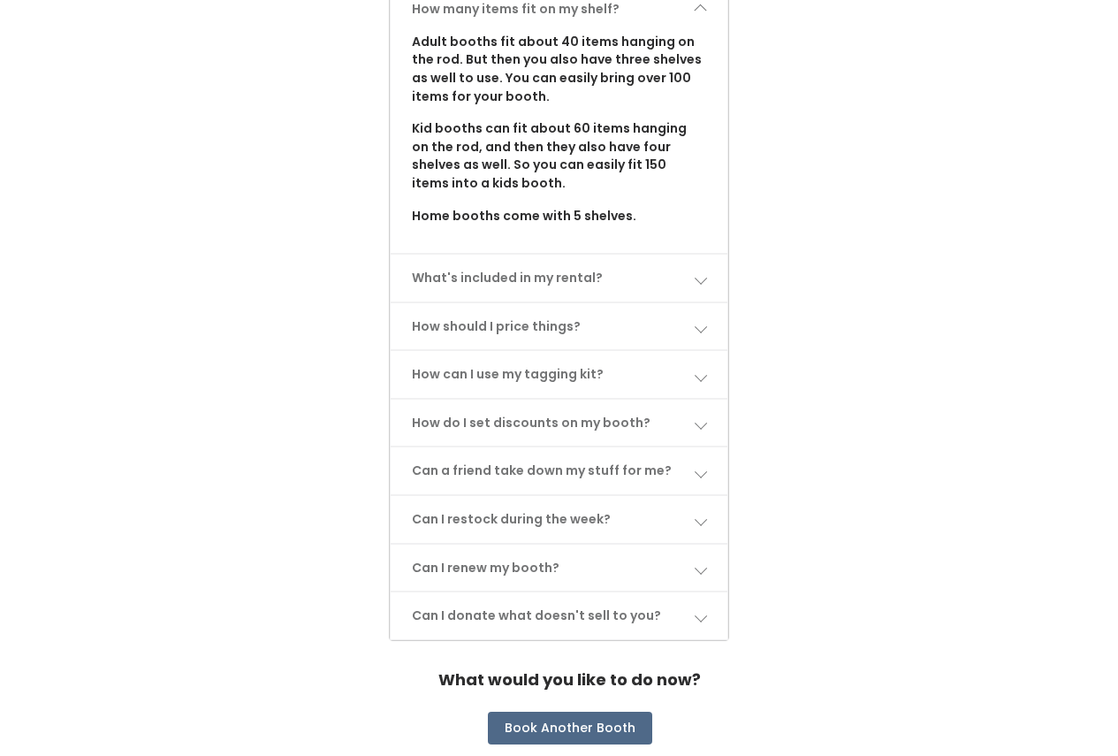
click at [645, 556] on link "Can I renew my booth?" at bounding box center [559, 568] width 336 height 47
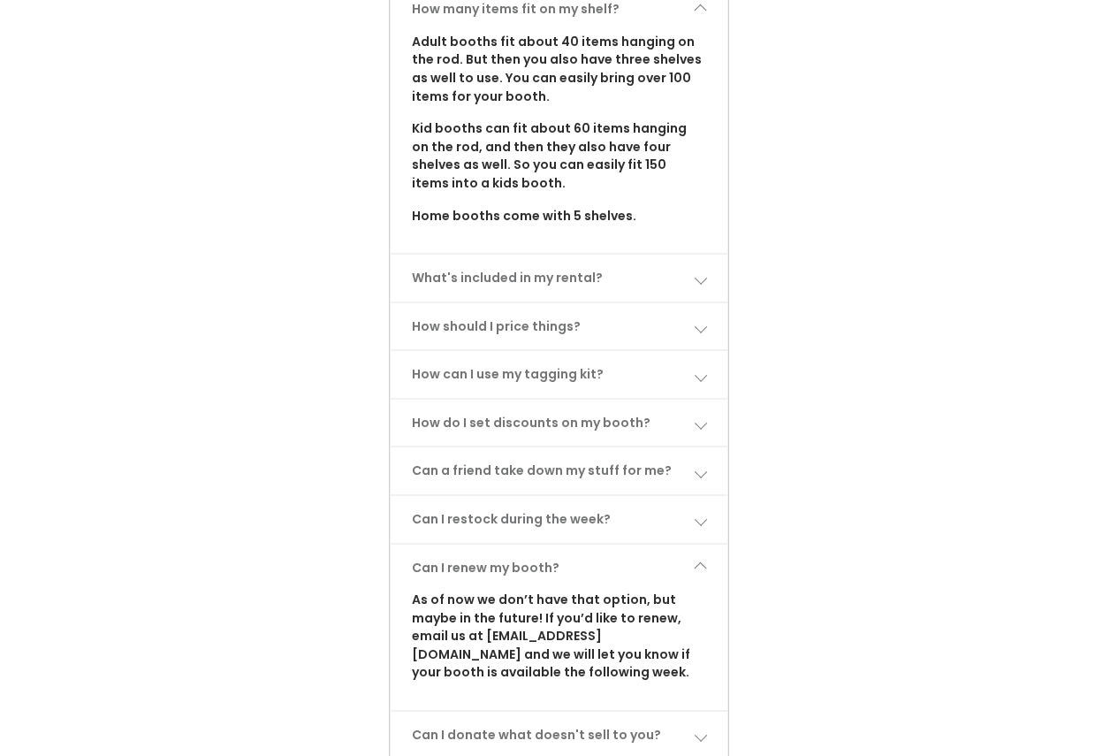
click at [645, 555] on link "Can I renew my booth?" at bounding box center [559, 568] width 336 height 47
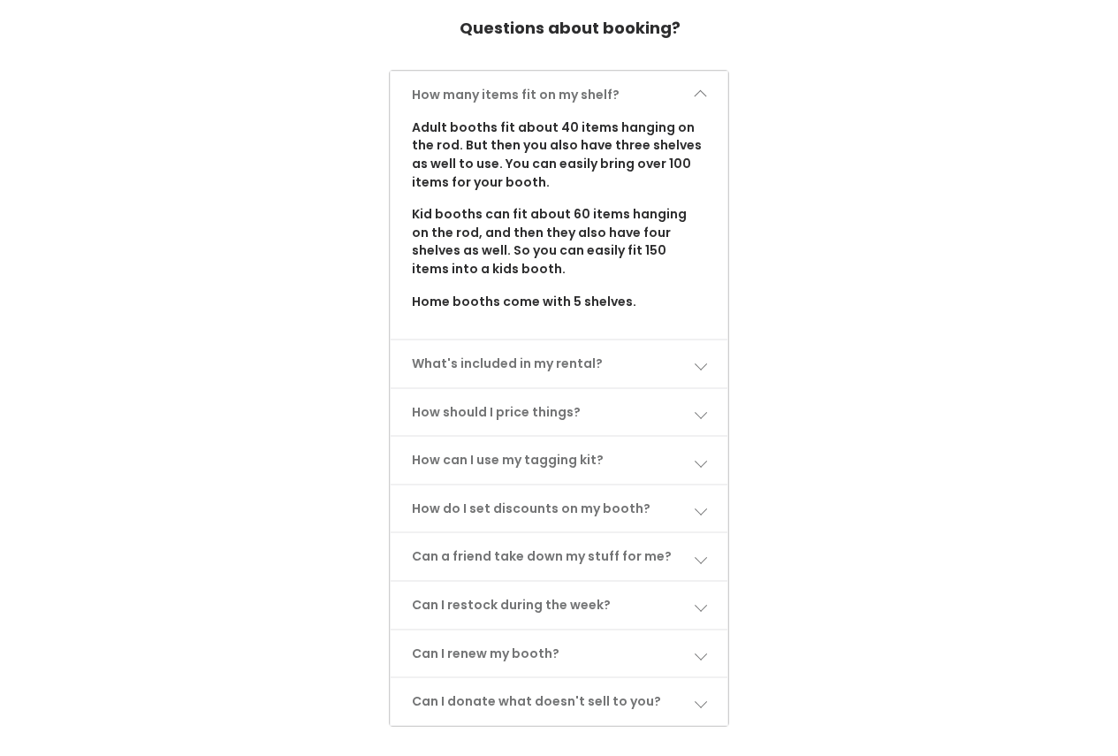
scroll to position [1033, 0]
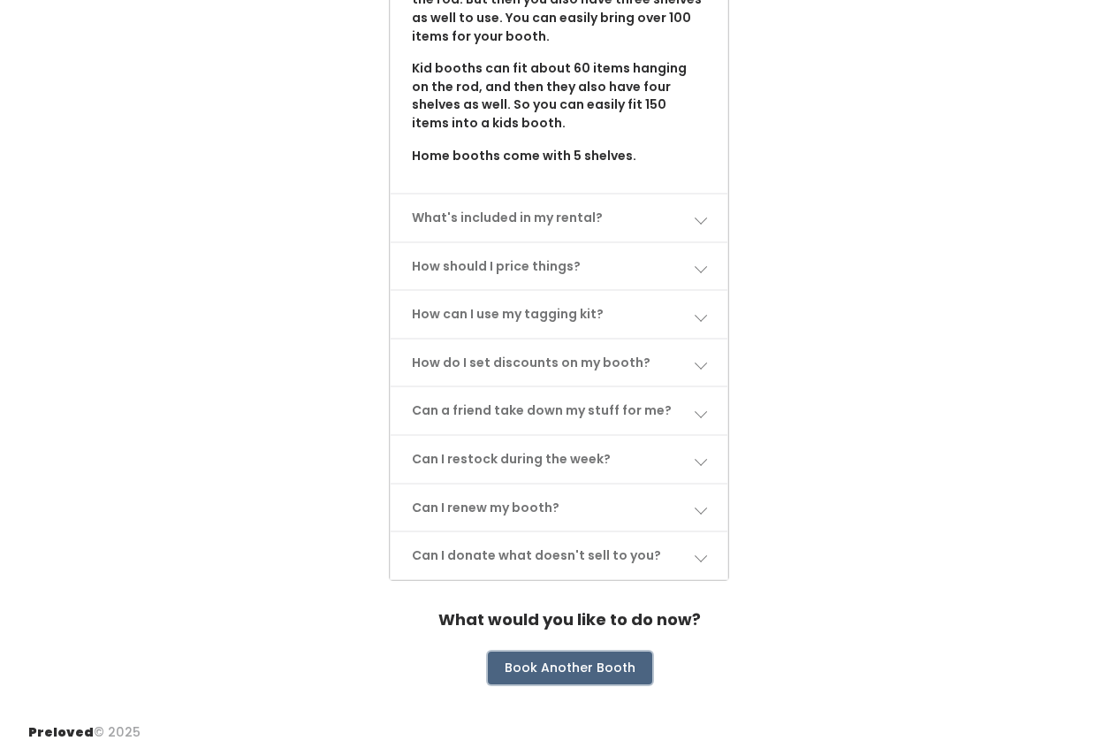
click at [576, 668] on button "Book Another Booth" at bounding box center [570, 669] width 164 height 34
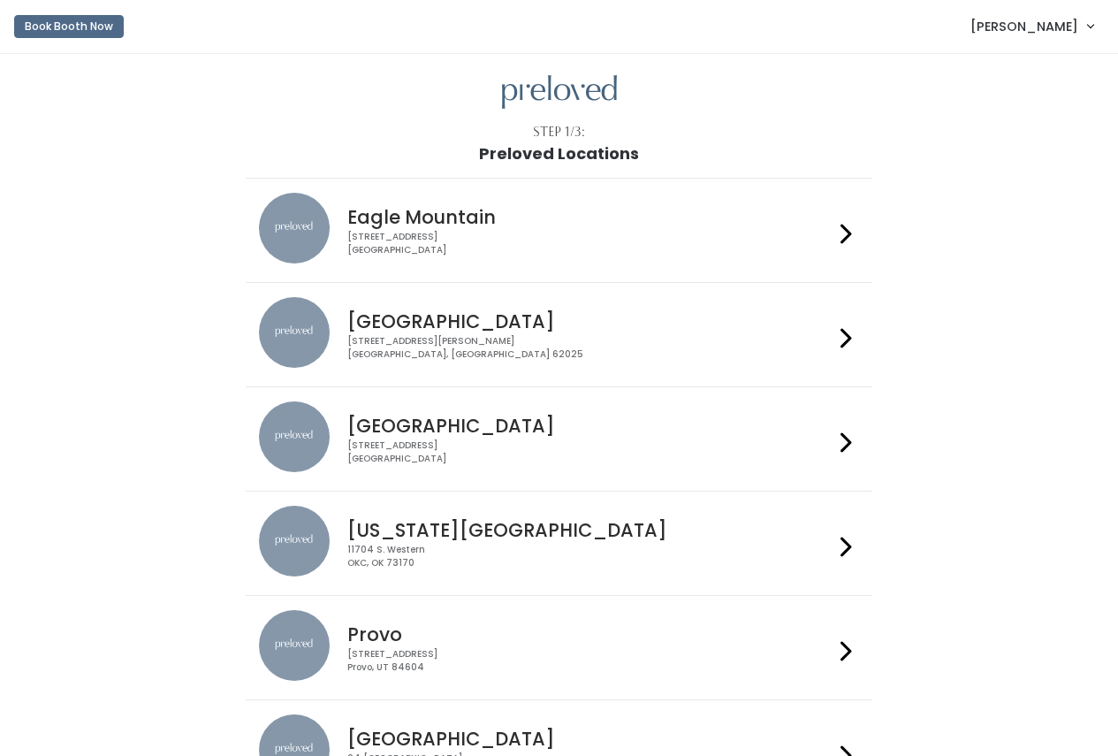
click at [431, 418] on h4 "[GEOGRAPHIC_DATA]" at bounding box center [590, 426] width 486 height 20
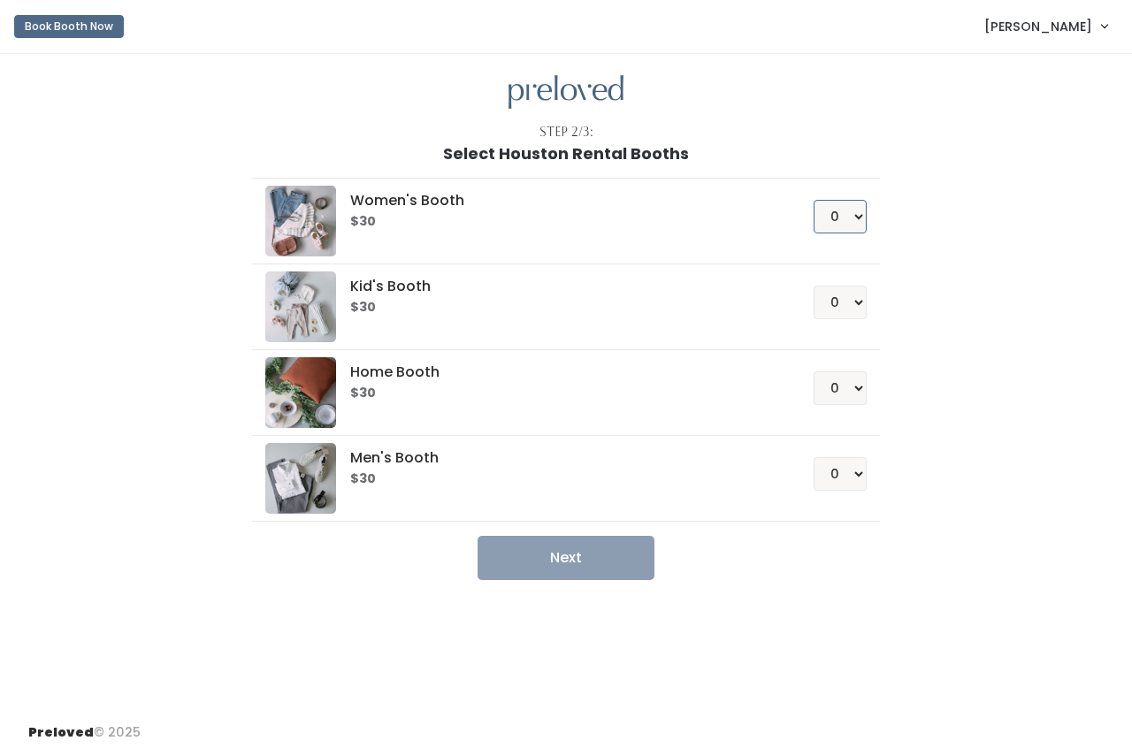
click at [832, 225] on select "0 1 2 3 4" at bounding box center [839, 217] width 53 height 34
select select "1"
click at [813, 200] on select "0 1 2 3 4" at bounding box center [839, 217] width 53 height 34
click at [608, 553] on button "Next" at bounding box center [565, 558] width 177 height 44
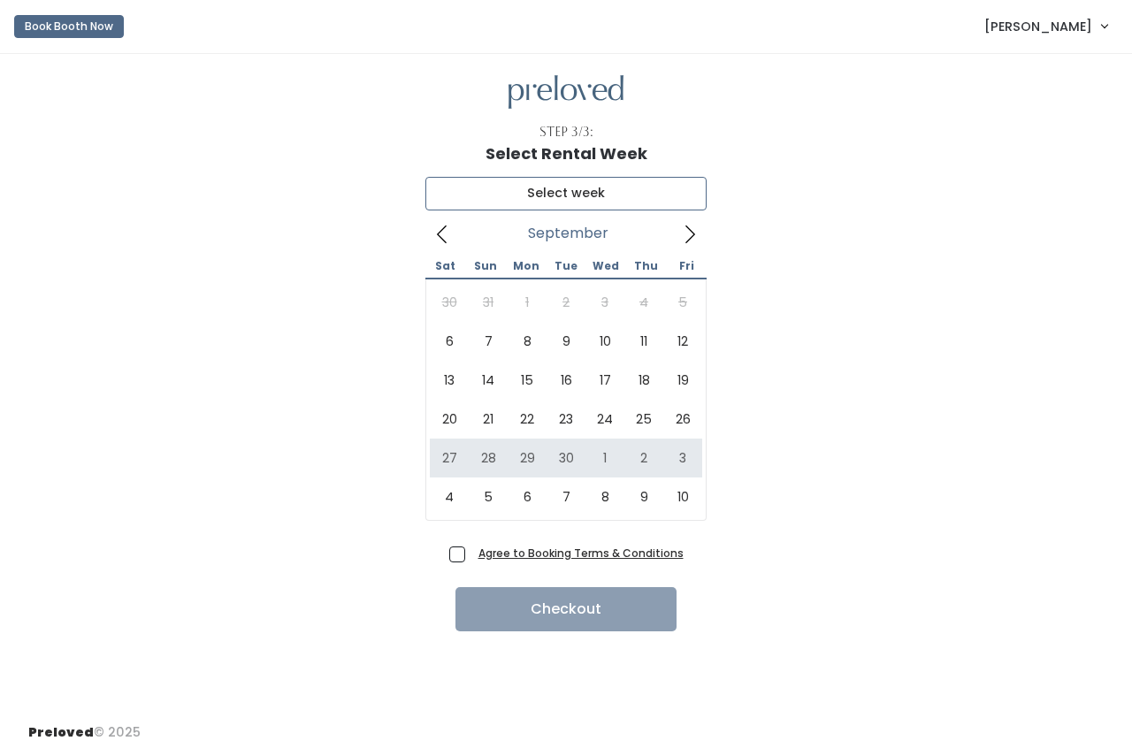
type input "September 27 to October 3"
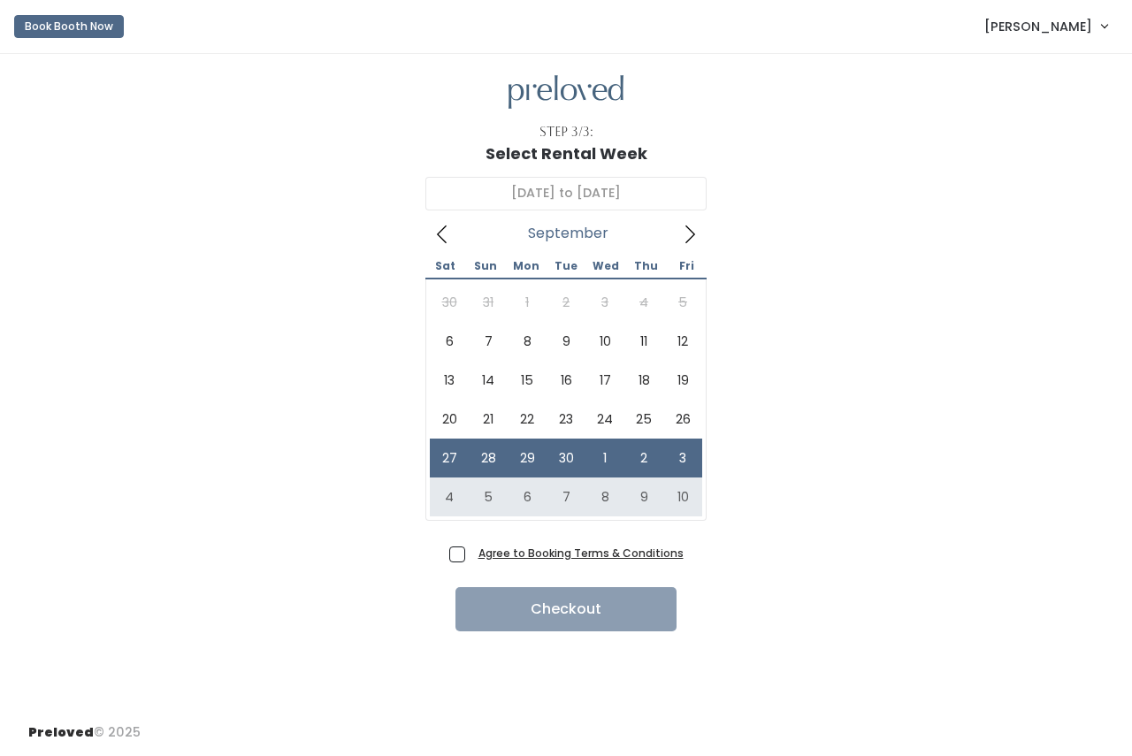
click at [471, 558] on span "Agree to Booking Terms & Conditions" at bounding box center [577, 553] width 212 height 18
click at [471, 555] on input "Agree to Booking Terms & Conditions" at bounding box center [476, 549] width 11 height 11
checkbox input "true"
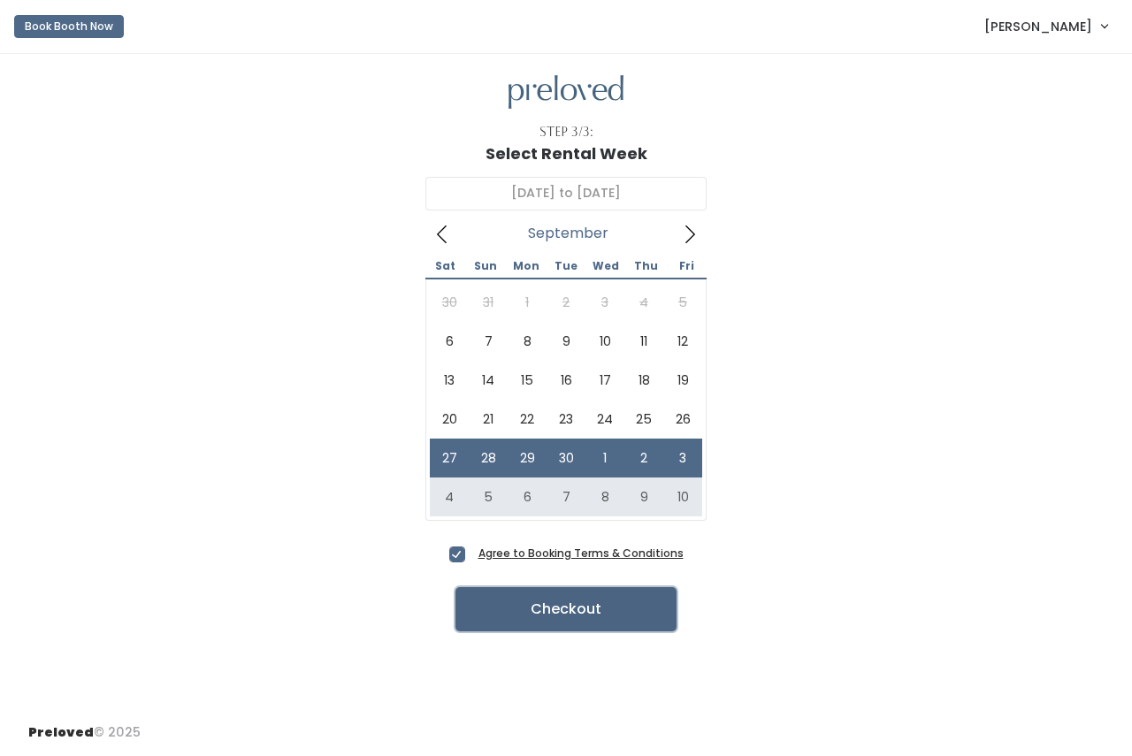
click at [601, 618] on button "Checkout" at bounding box center [565, 609] width 221 height 44
